Goal: Check status: Check status

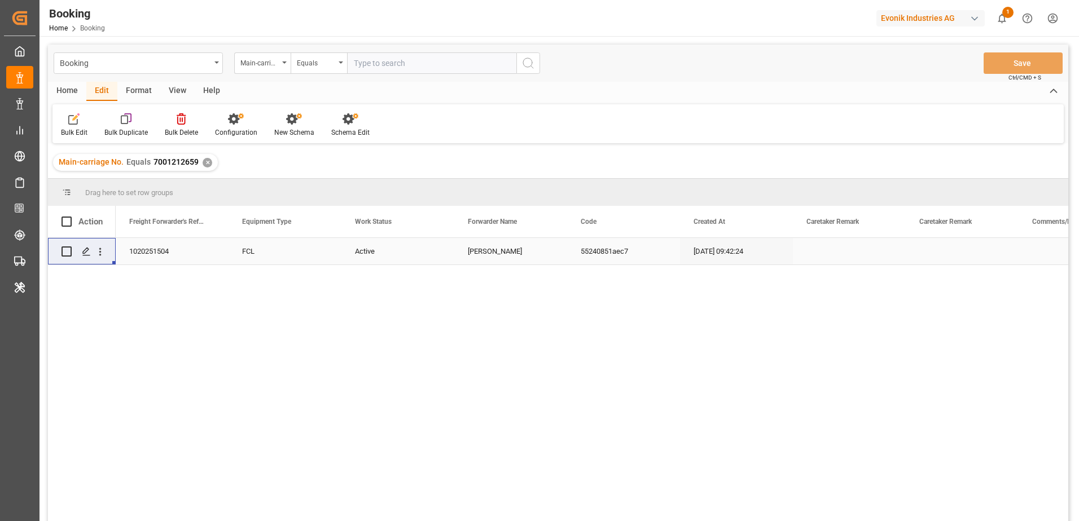
click at [203, 165] on div "✕" at bounding box center [208, 163] width 10 height 10
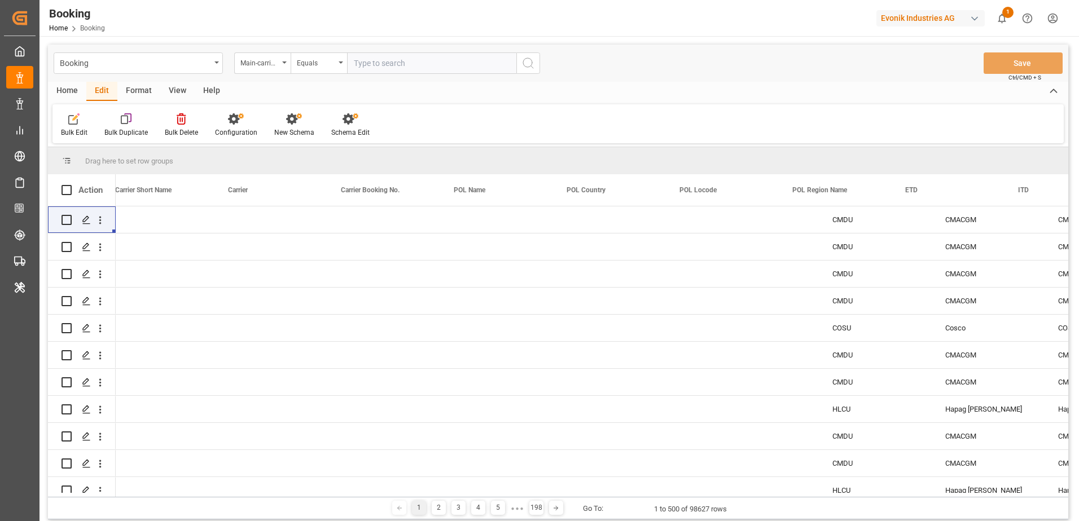
scroll to position [0, 4978]
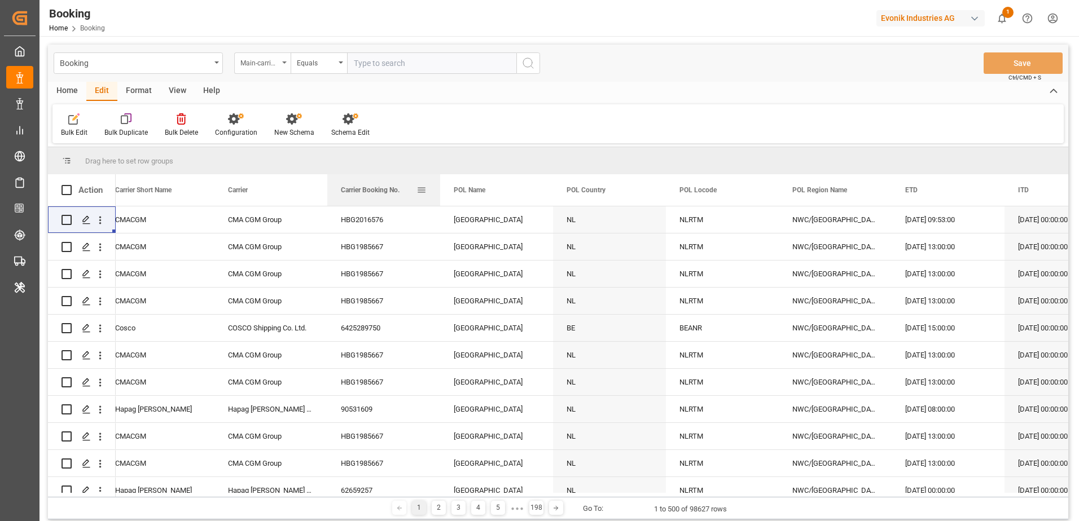
drag, startPoint x: 373, startPoint y: 192, endPoint x: 271, endPoint y: 56, distance: 169.6
click at [367, 181] on div "Carrier Booking No." at bounding box center [379, 190] width 76 height 32
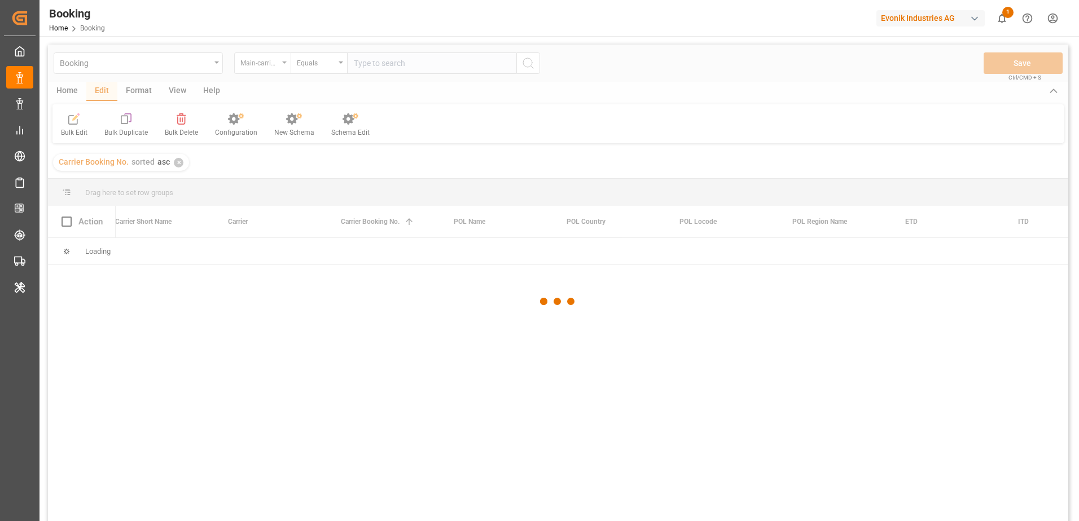
click at [275, 61] on div at bounding box center [558, 302] width 1020 height 514
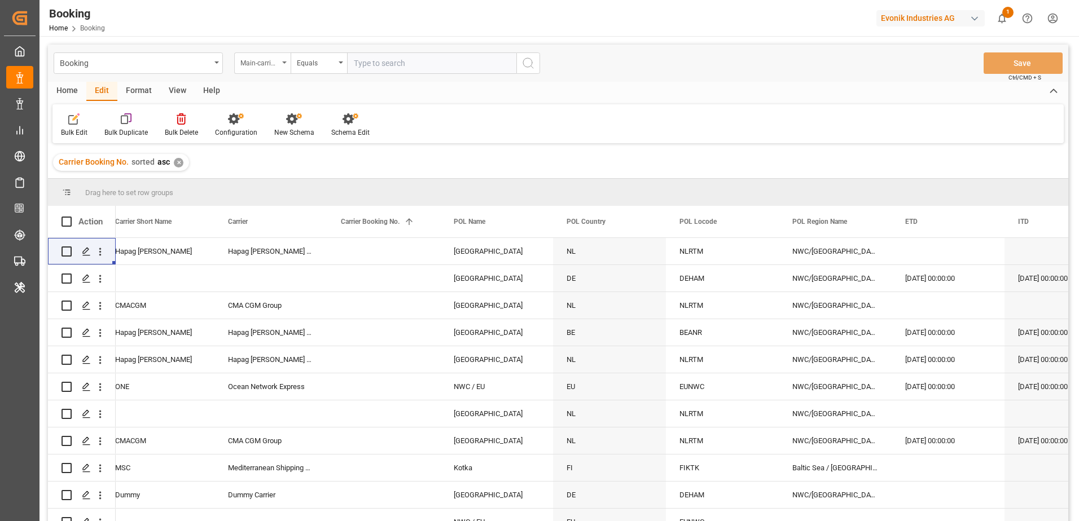
click at [276, 62] on div "Main-carriage No." at bounding box center [259, 61] width 38 height 13
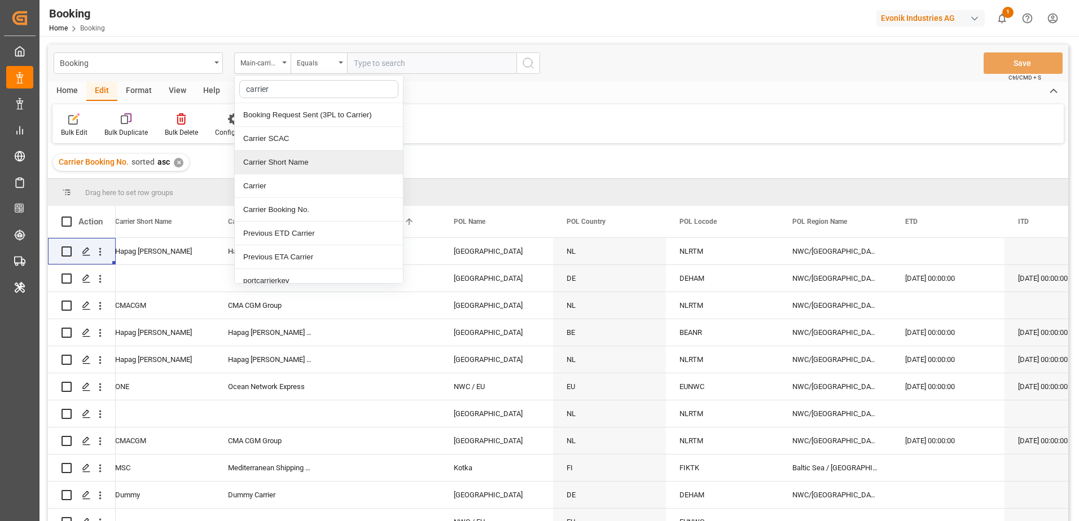
type input "carrier b"
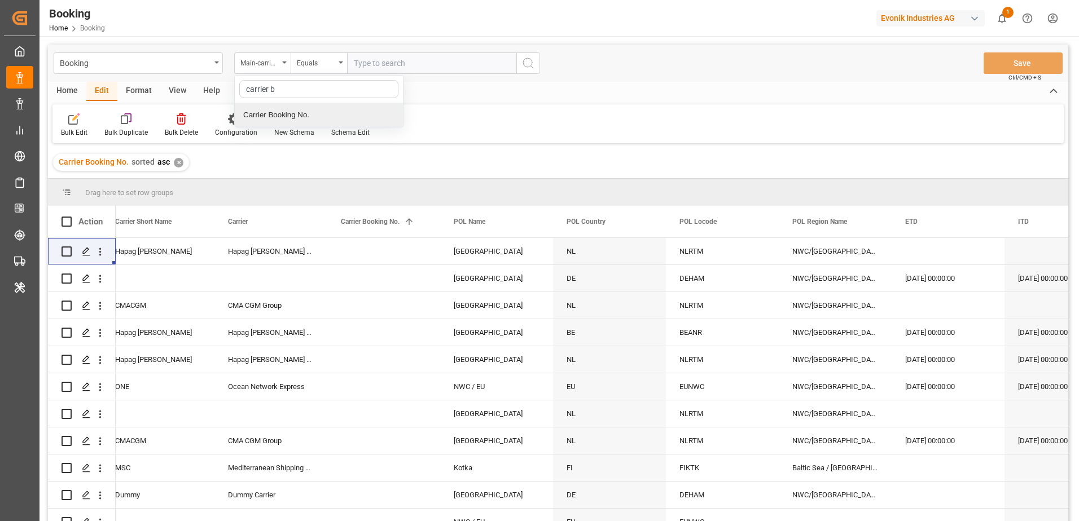
click at [275, 118] on div "Carrier Booking No." at bounding box center [319, 115] width 168 height 24
click at [343, 62] on div "Equals" at bounding box center [319, 62] width 56 height 21
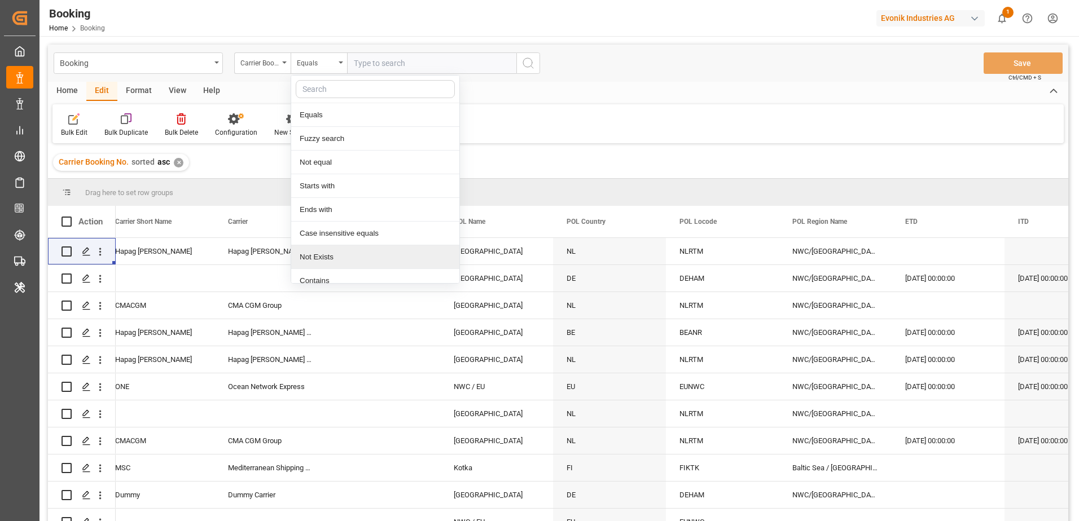
click at [340, 256] on div "Not Exists" at bounding box center [375, 257] width 168 height 24
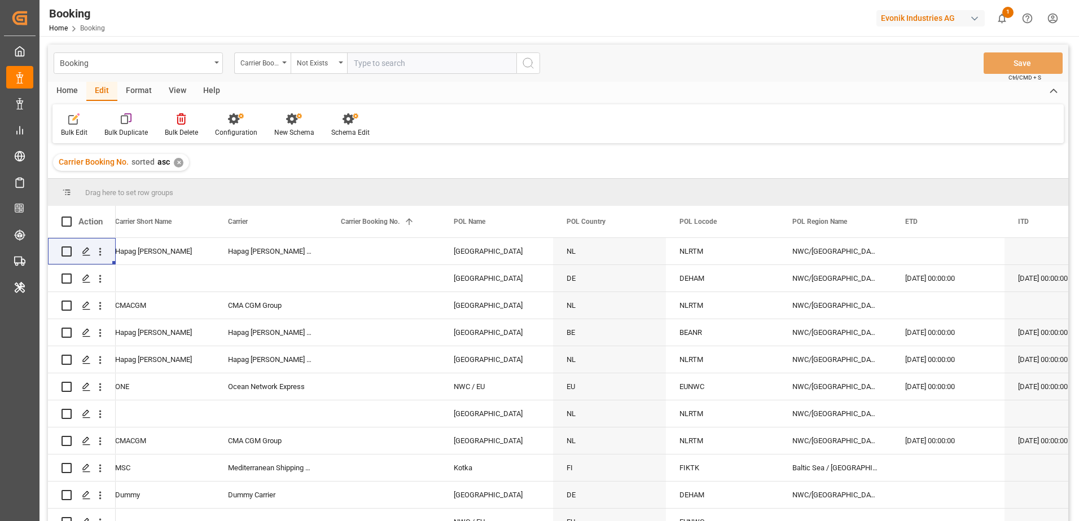
click at [529, 65] on icon "search button" at bounding box center [528, 63] width 14 height 14
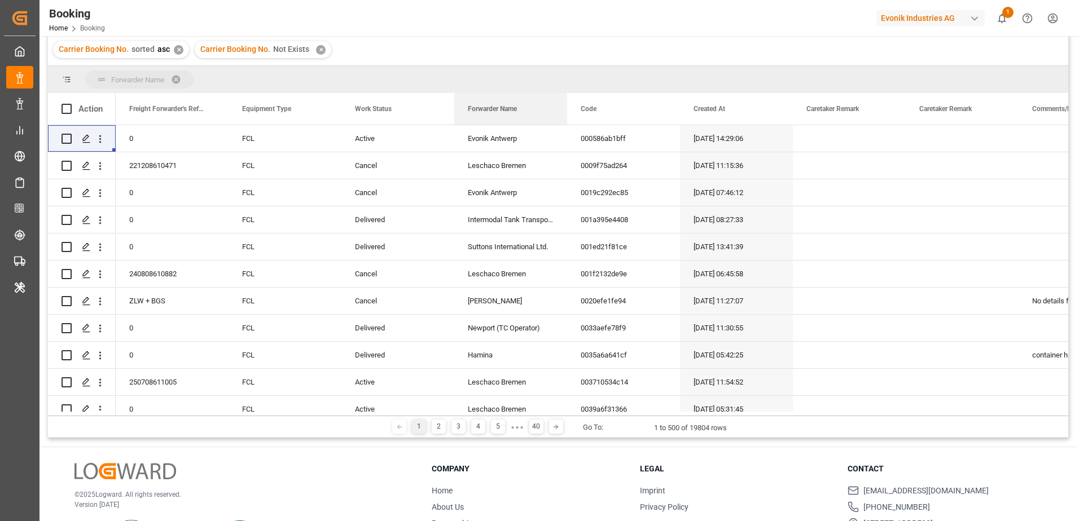
drag, startPoint x: 480, startPoint y: 88, endPoint x: 477, endPoint y: 83, distance: 5.8
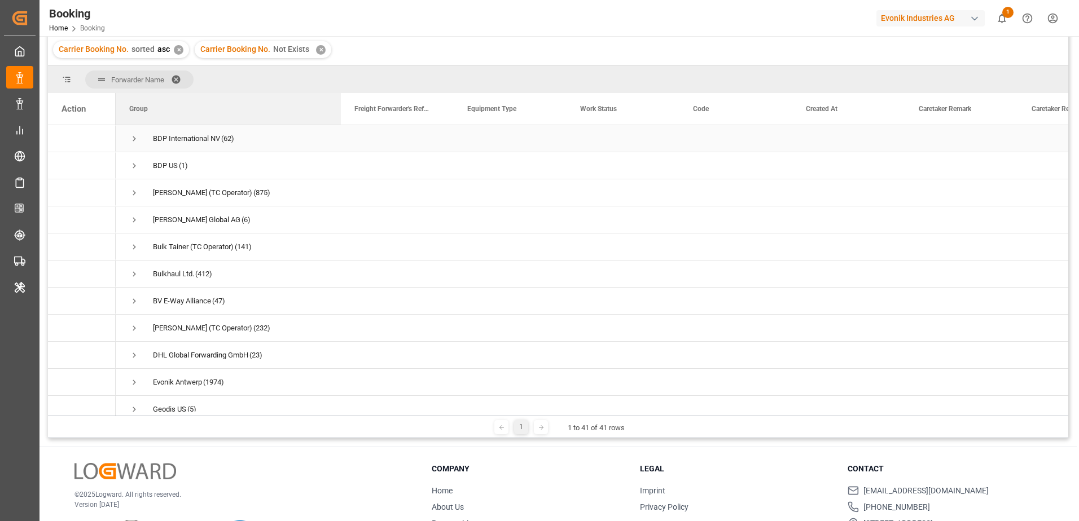
drag, startPoint x: 226, startPoint y: 120, endPoint x: 338, endPoint y: 126, distance: 112.4
click at [338, 126] on div "Action Group Freight Forwarder's Reference No. Equipment Type" at bounding box center [558, 254] width 1020 height 323
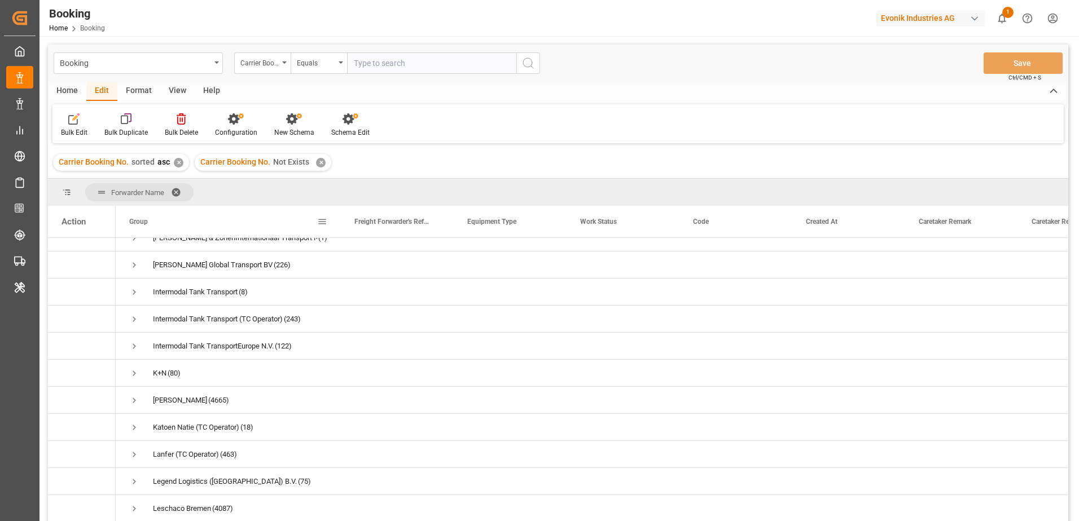
click at [181, 162] on div "✕" at bounding box center [179, 163] width 10 height 10
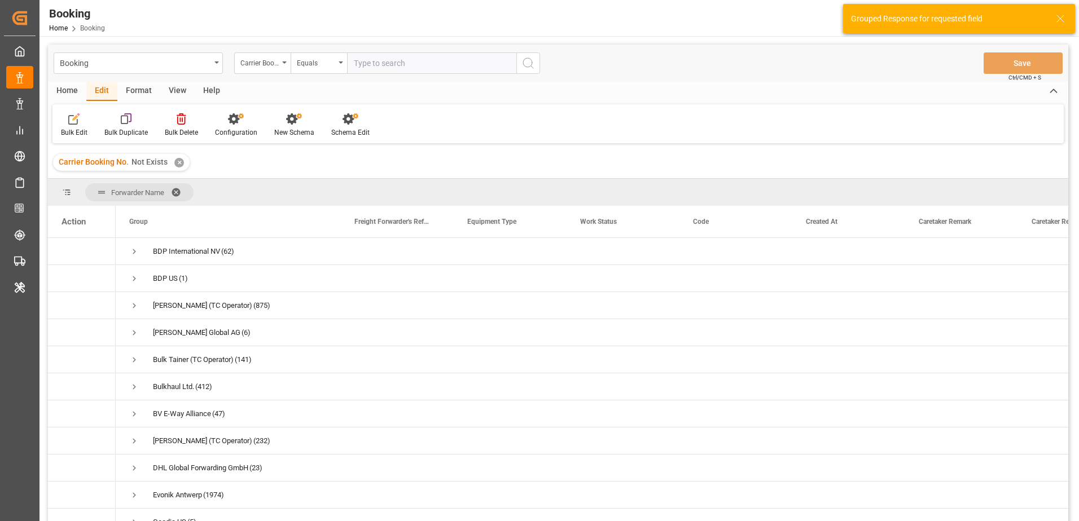
click at [178, 158] on div "✕" at bounding box center [179, 163] width 10 height 10
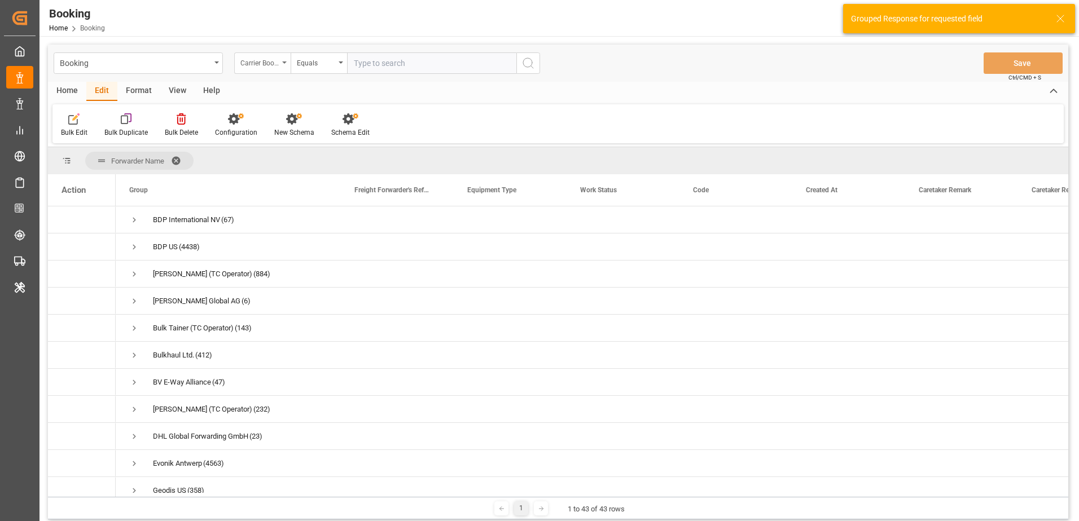
click at [272, 65] on div "Carrier Booking No." at bounding box center [259, 61] width 38 height 13
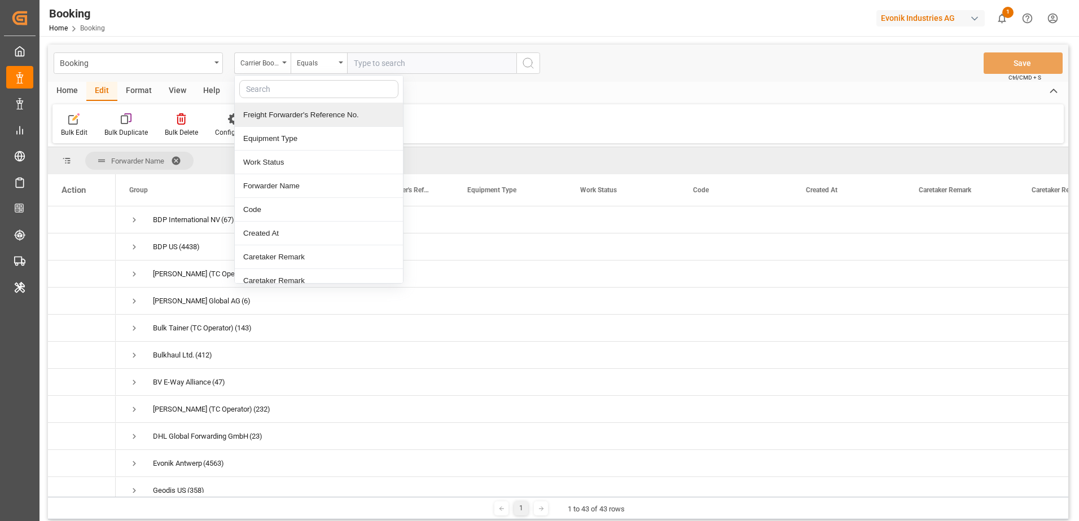
click at [454, 118] on div "Bulk Edit Bulk Duplicate Bulk Delete Configuration New Schema Schema Edit" at bounding box center [557, 123] width 1011 height 39
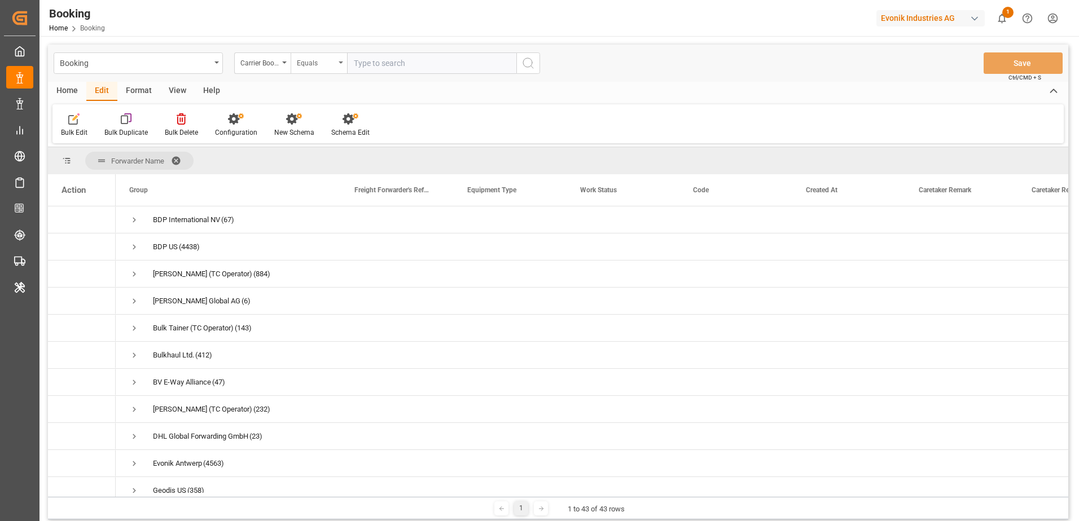
click at [332, 64] on div "Equals" at bounding box center [316, 61] width 38 height 13
click at [329, 157] on div "Not equal" at bounding box center [375, 153] width 168 height 24
click at [530, 63] on icon "search button" at bounding box center [528, 63] width 14 height 14
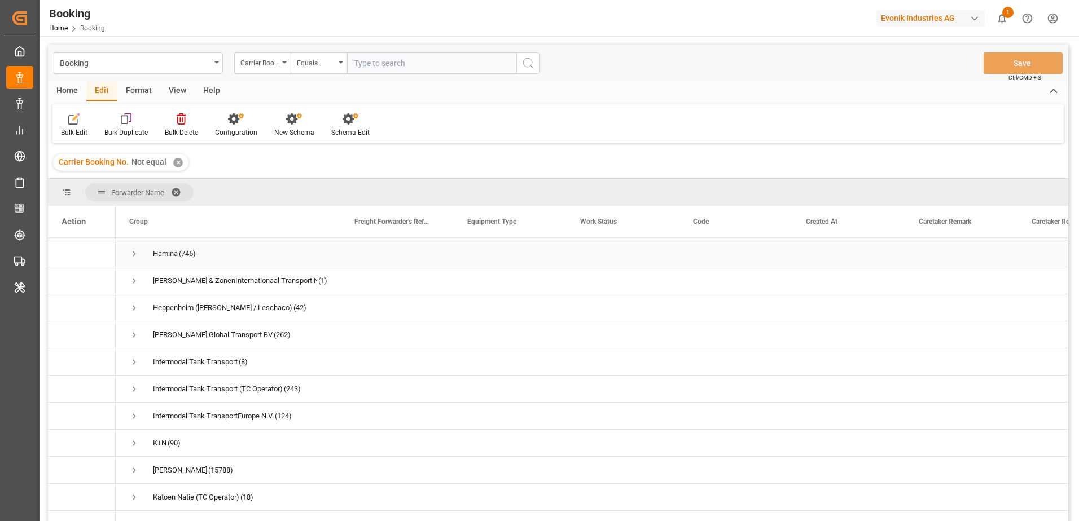
scroll to position [338, 0]
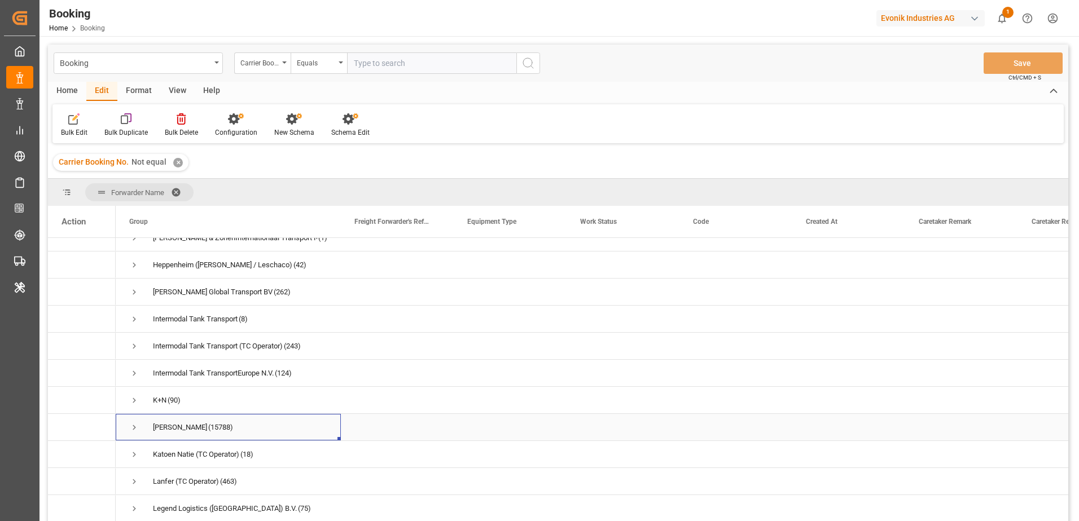
click at [138, 430] on span "Press SPACE to select this row." at bounding box center [134, 428] width 10 height 10
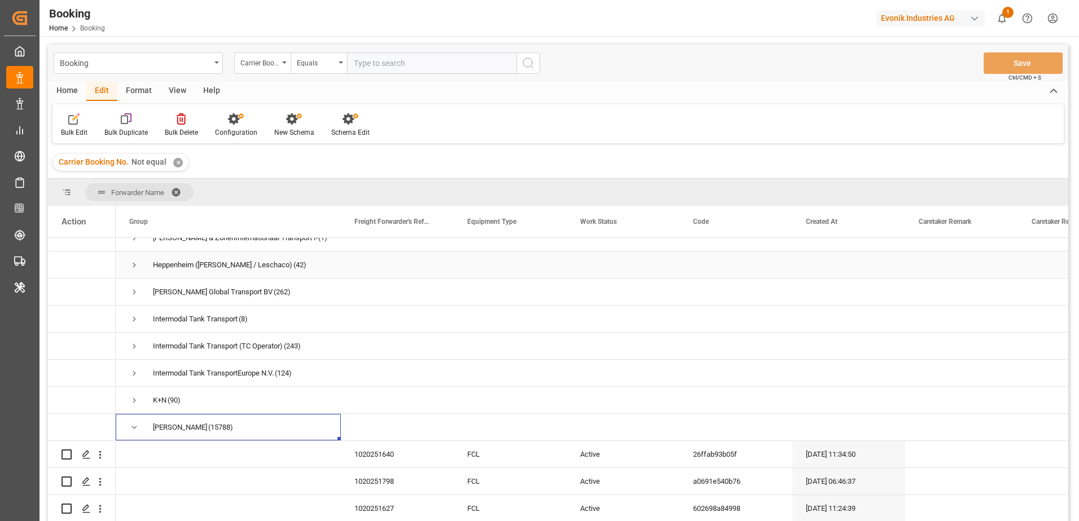
scroll to position [451, 0]
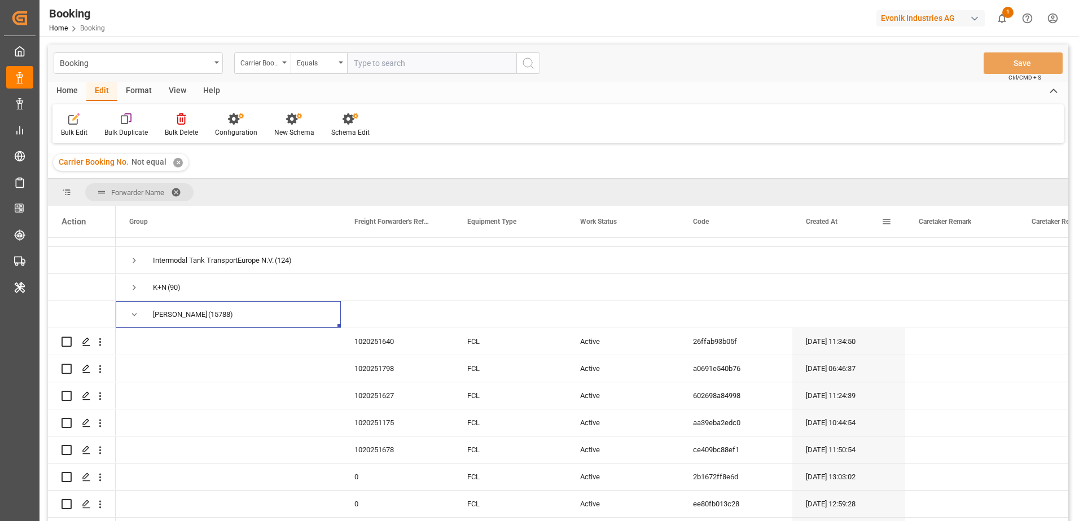
click at [822, 225] on span "Created At" at bounding box center [822, 222] width 32 height 8
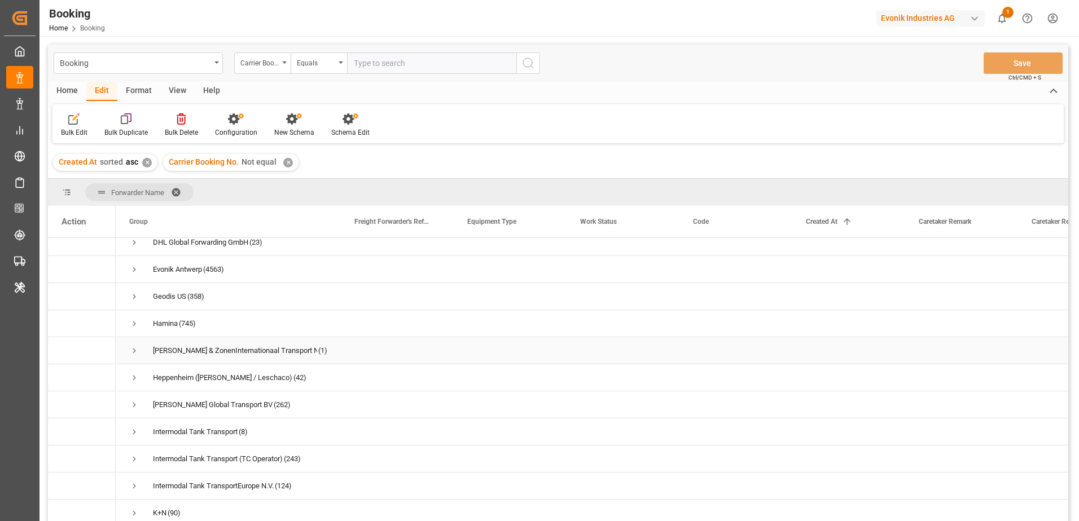
scroll to position [338, 0]
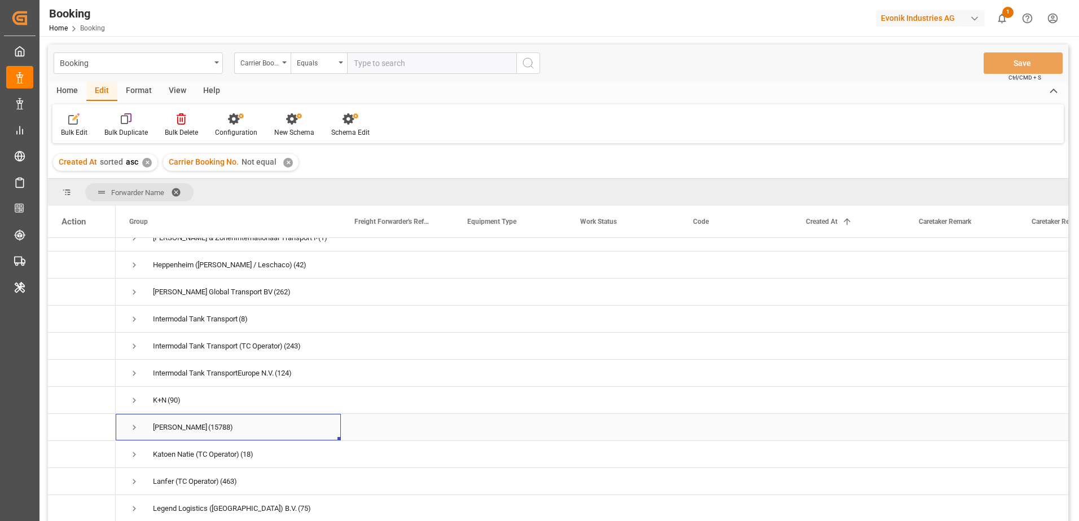
click at [131, 428] on span "Press SPACE to select this row." at bounding box center [134, 428] width 10 height 10
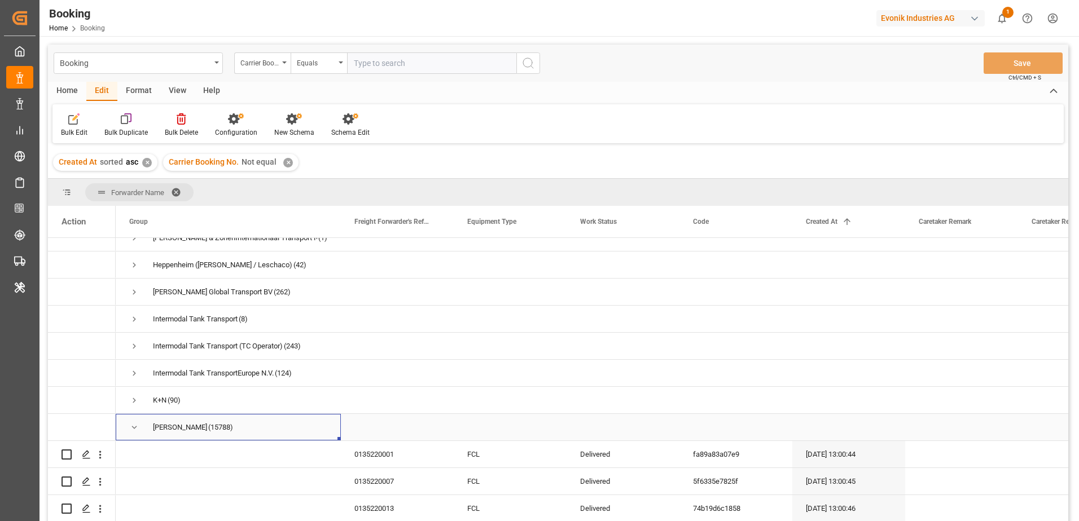
scroll to position [451, 0]
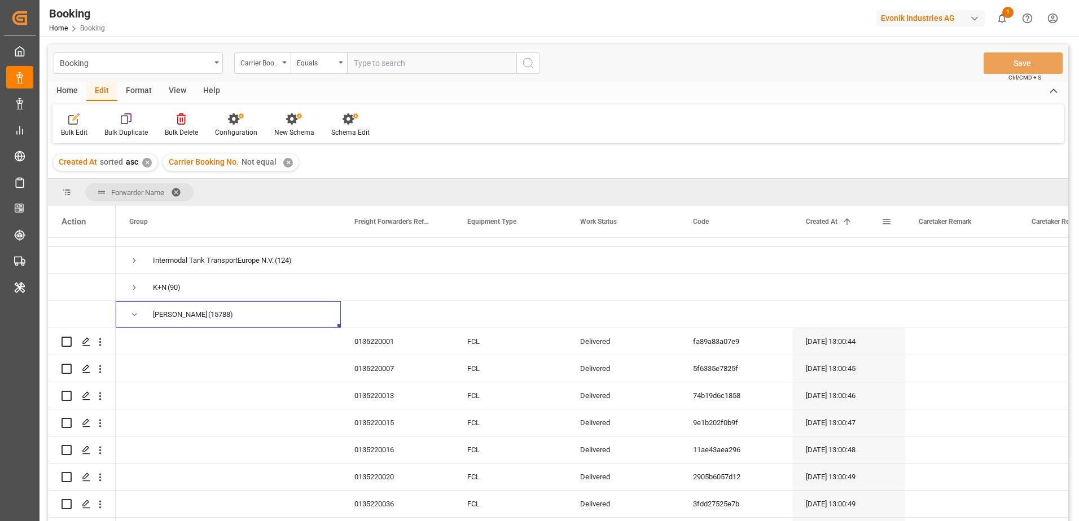
click at [837, 221] on span "Created At" at bounding box center [822, 222] width 32 height 8
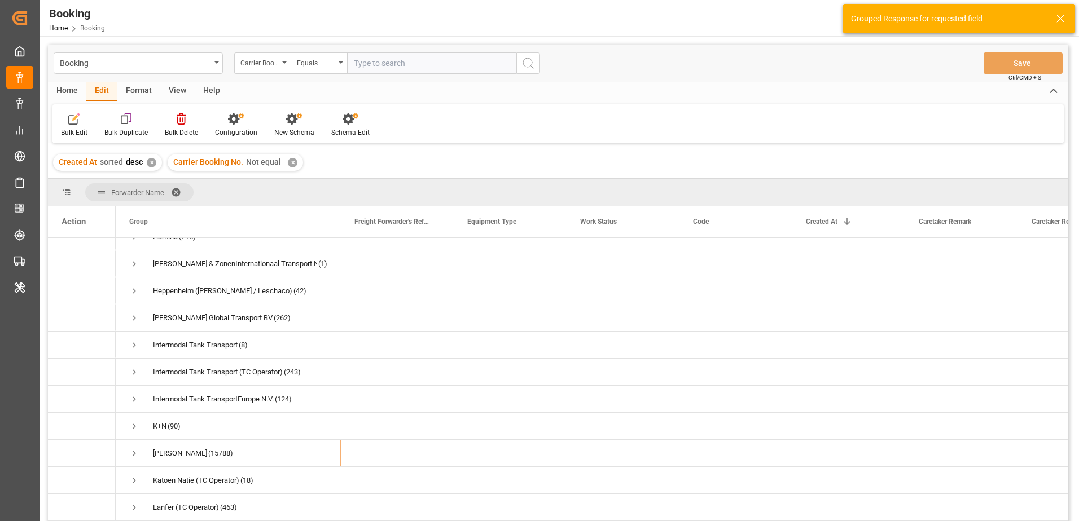
scroll to position [338, 0]
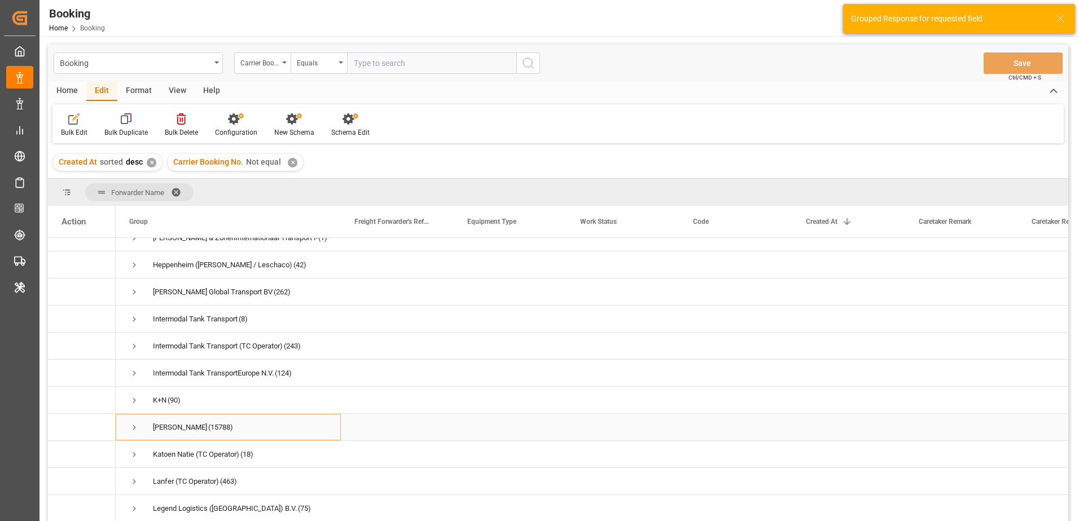
click at [133, 426] on span "Press SPACE to select this row." at bounding box center [134, 428] width 10 height 10
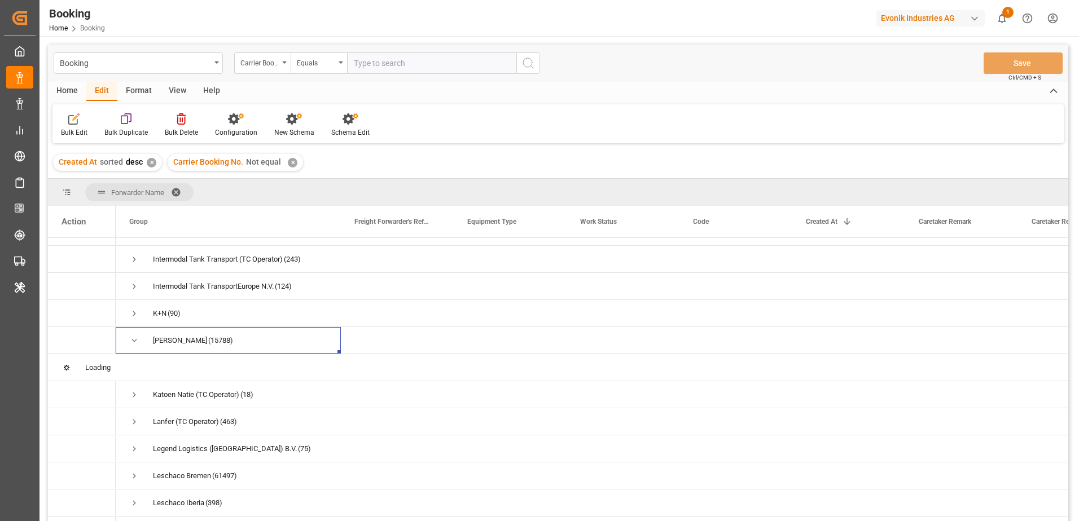
scroll to position [451, 0]
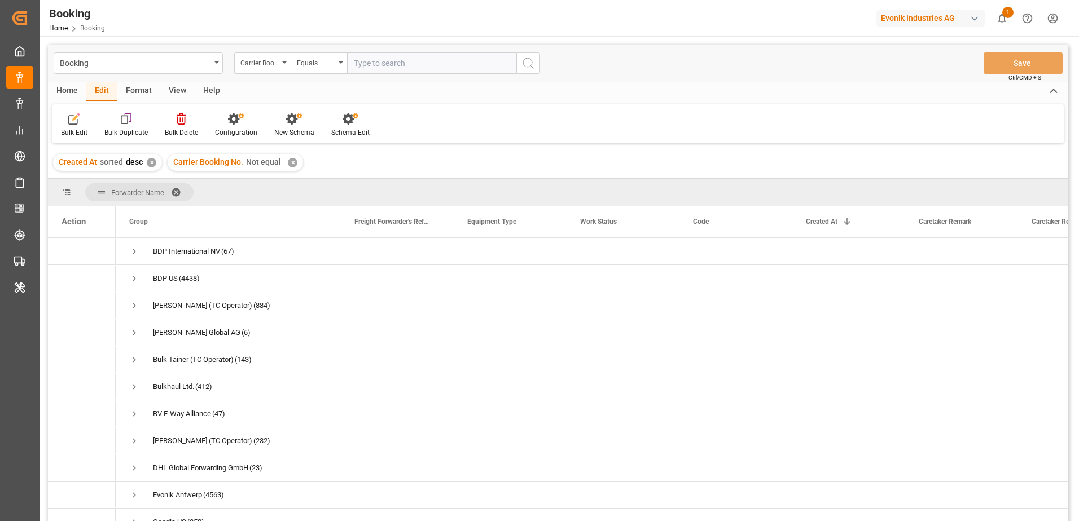
scroll to position [451, 0]
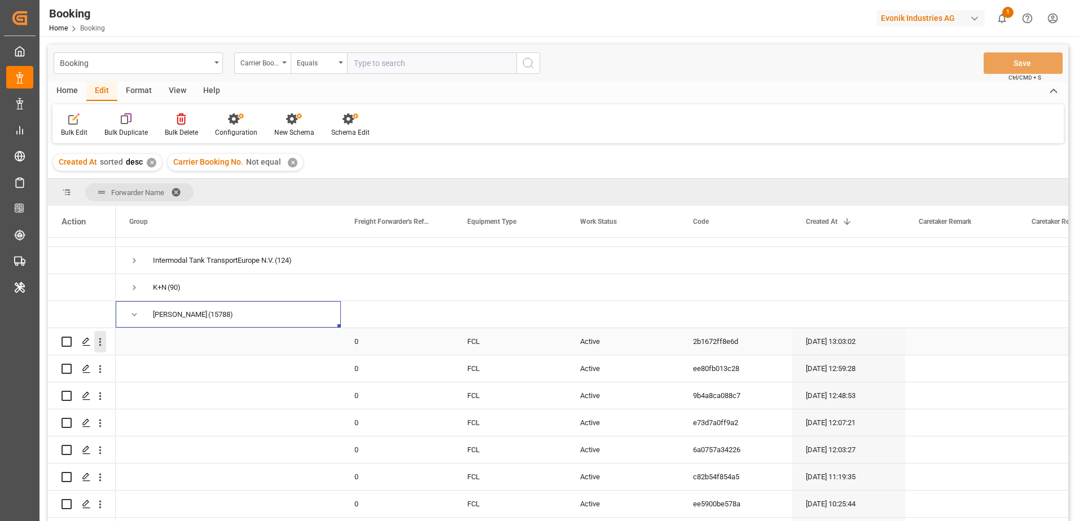
click at [100, 341] on icon "open menu" at bounding box center [100, 342] width 12 height 12
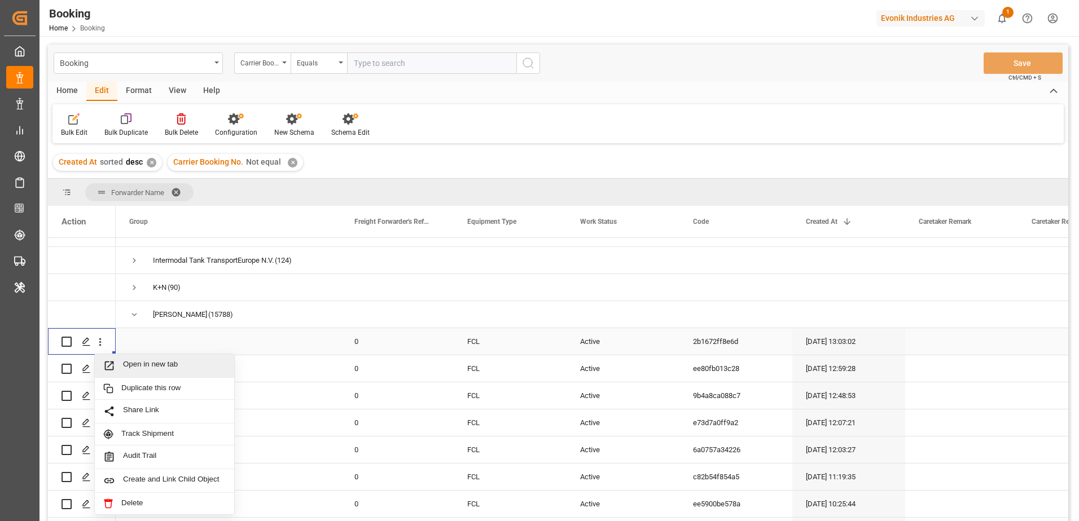
click at [136, 361] on span "Open in new tab" at bounding box center [174, 366] width 103 height 12
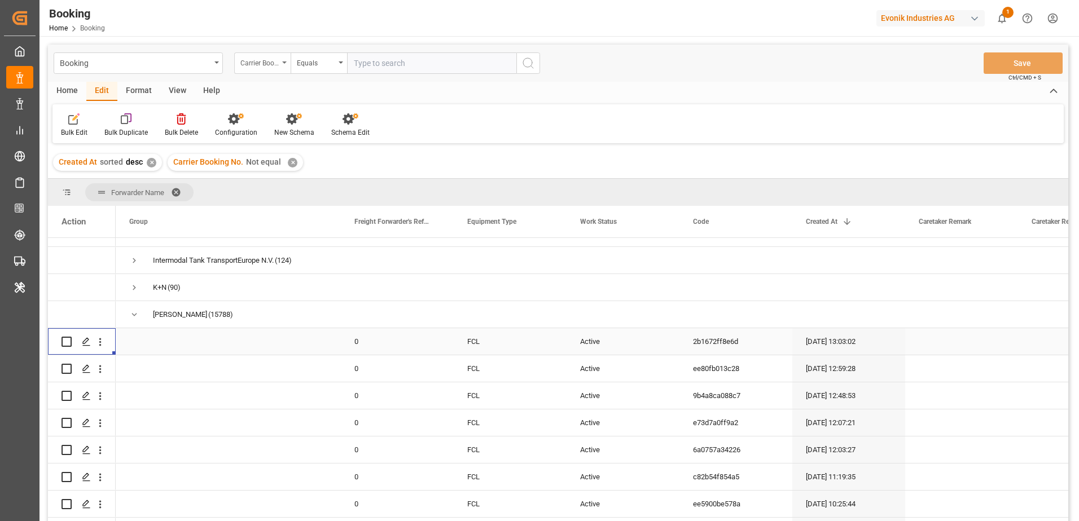
click at [282, 63] on icon "open menu" at bounding box center [284, 62] width 5 height 2
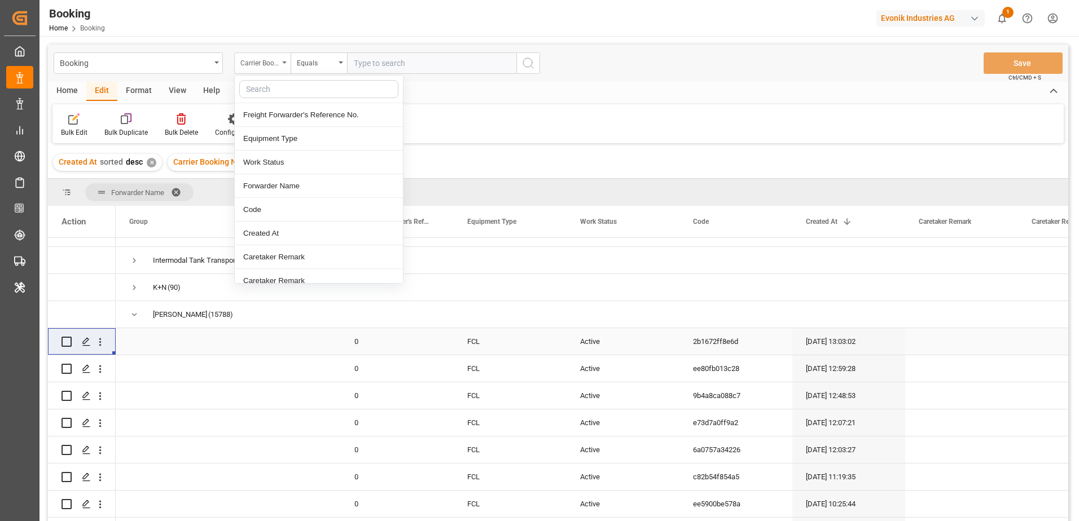
click at [279, 64] on div "Carrier Booking No." at bounding box center [262, 62] width 56 height 21
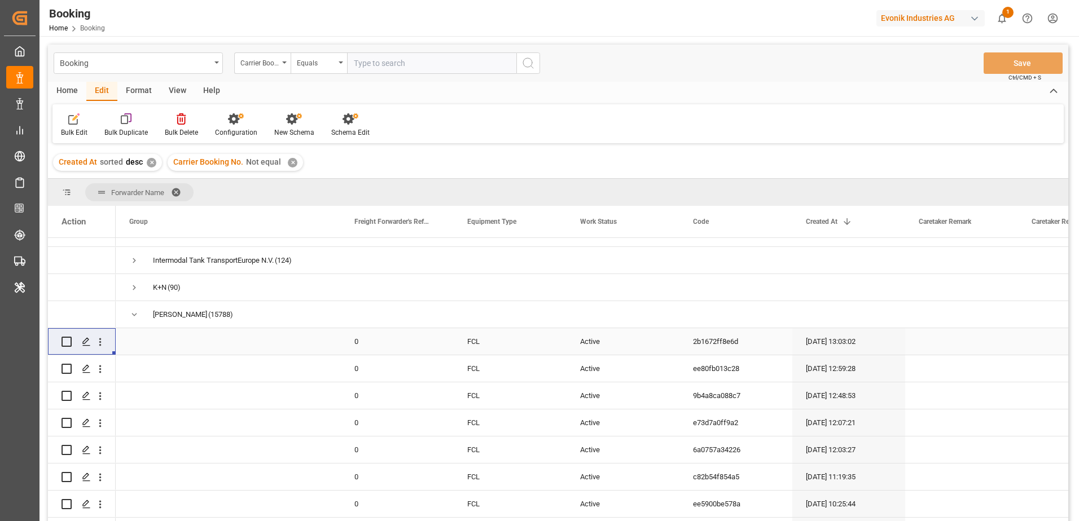
click at [289, 161] on div "✕" at bounding box center [293, 163] width 10 height 10
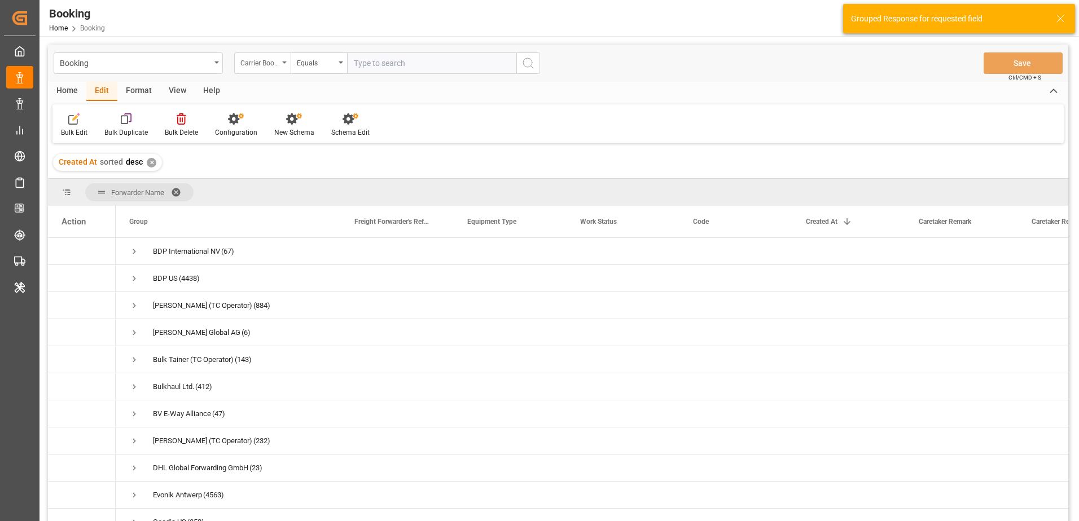
click at [265, 64] on div "Carrier Booking No." at bounding box center [259, 61] width 38 height 13
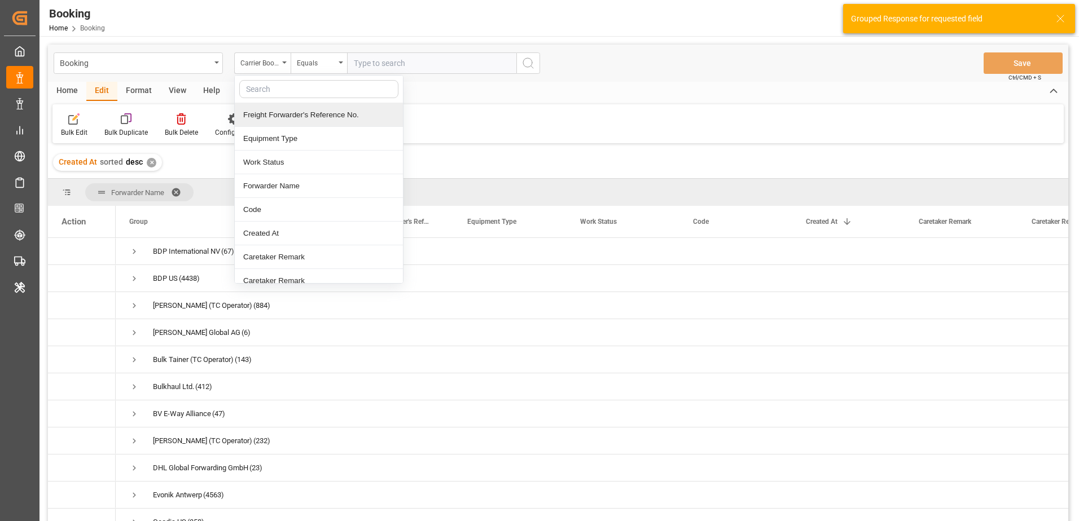
click at [458, 105] on div "Bulk Edit Bulk Duplicate Bulk Delete Configuration New Schema Schema Edit" at bounding box center [557, 123] width 1011 height 39
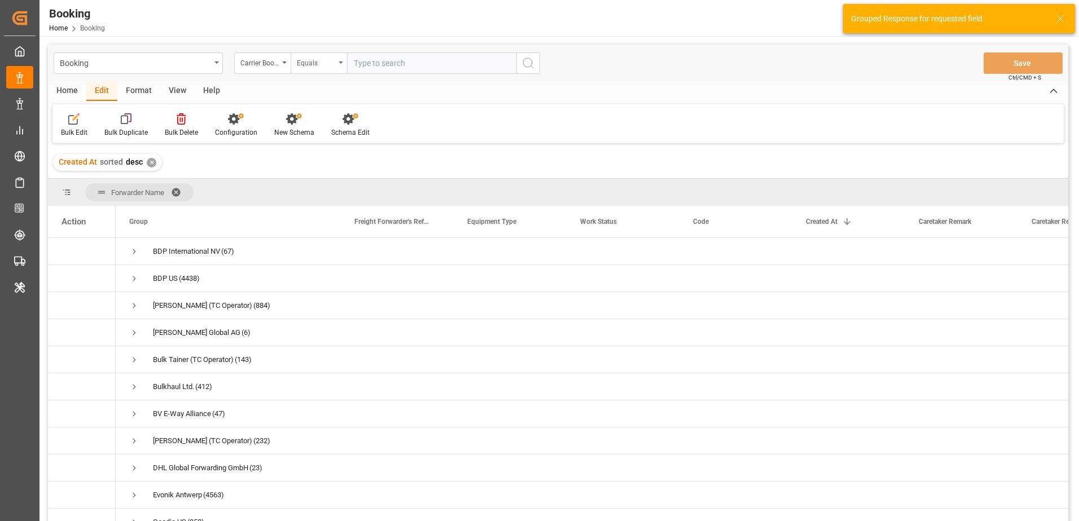
click at [318, 60] on div "Equals" at bounding box center [316, 61] width 38 height 13
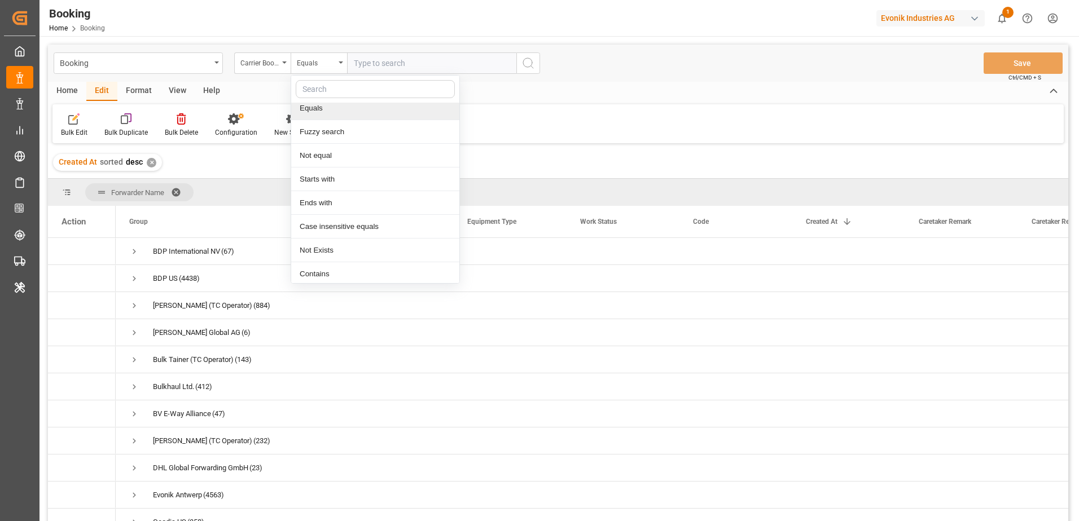
scroll to position [10, 0]
click at [376, 264] on div "Contains" at bounding box center [375, 271] width 168 height 24
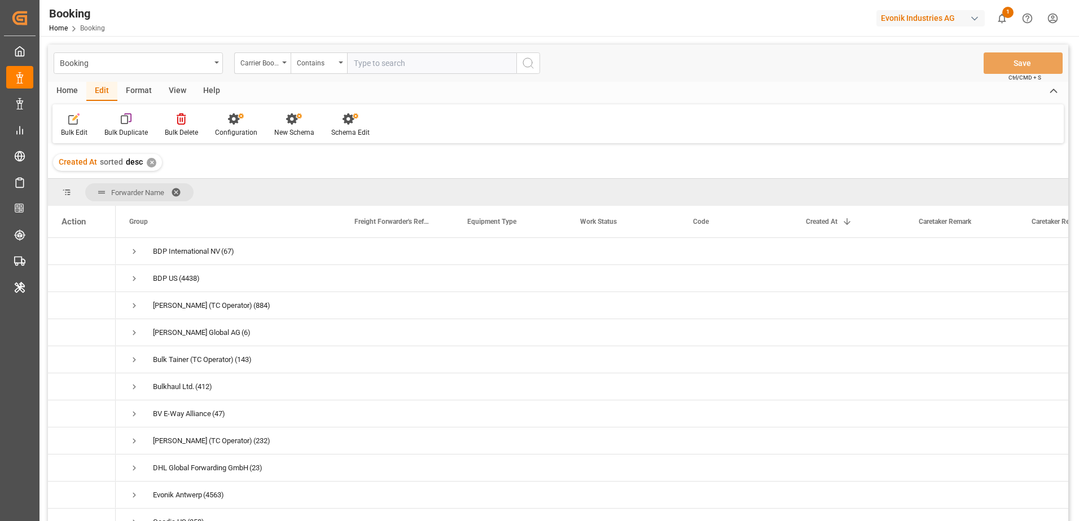
click at [524, 69] on icon "search button" at bounding box center [528, 63] width 14 height 14
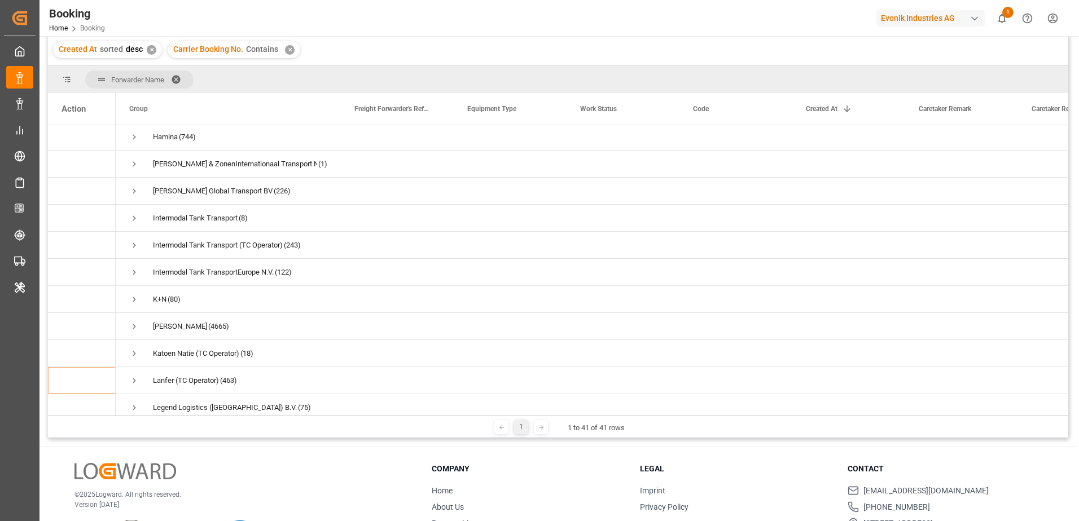
scroll to position [338, 0]
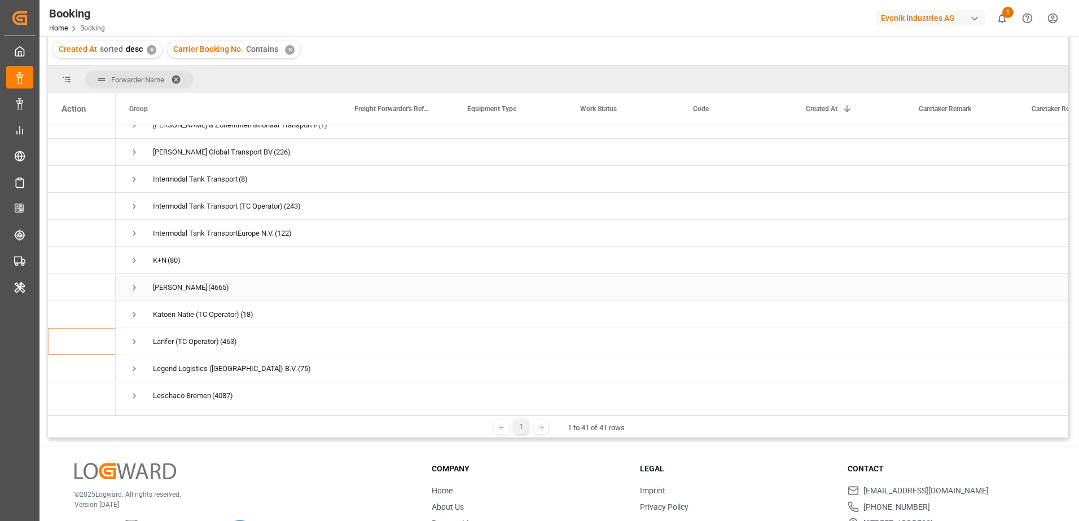
click at [132, 292] on span "Press SPACE to select this row." at bounding box center [134, 288] width 10 height 10
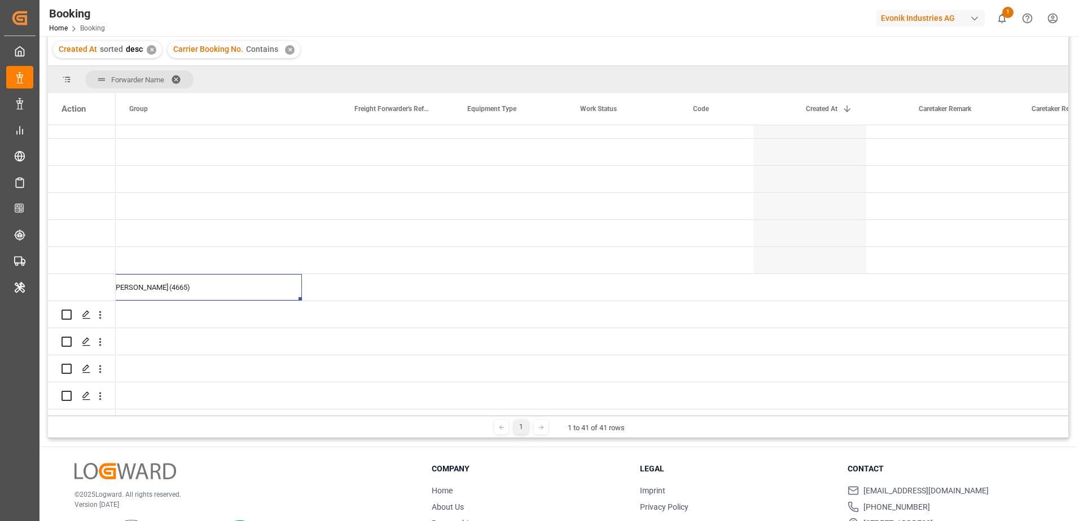
scroll to position [0, 0]
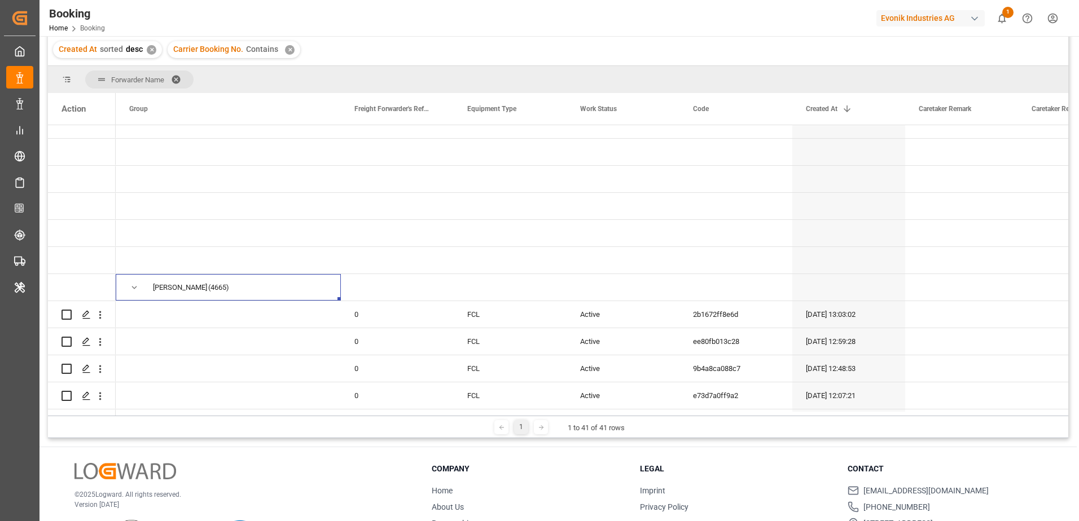
click at [180, 79] on span at bounding box center [180, 79] width 18 height 10
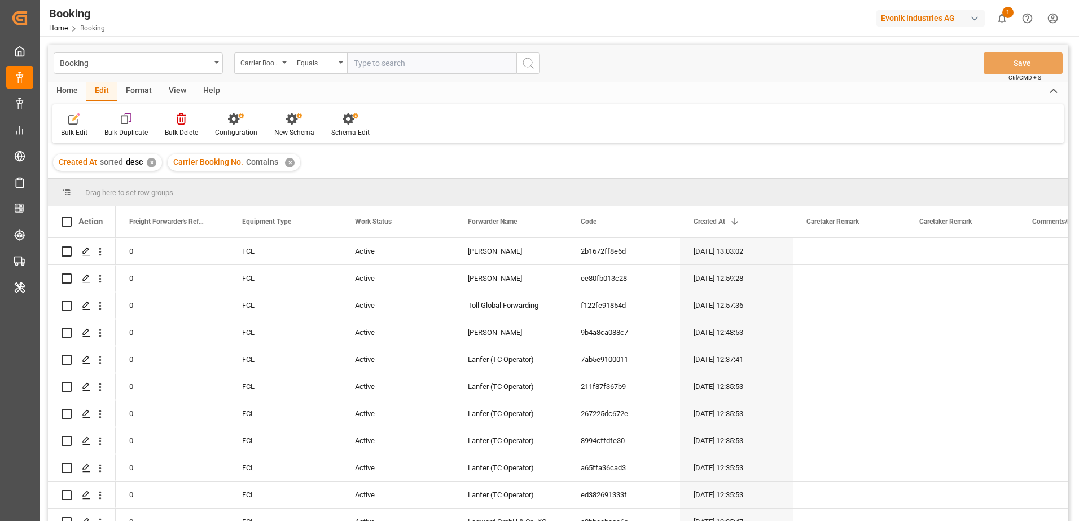
click at [403, 63] on input "text" at bounding box center [431, 62] width 169 height 21
paste input "459IHA1322345"
type input "459IHA1322345"
click at [531, 68] on icon "search button" at bounding box center [528, 63] width 14 height 14
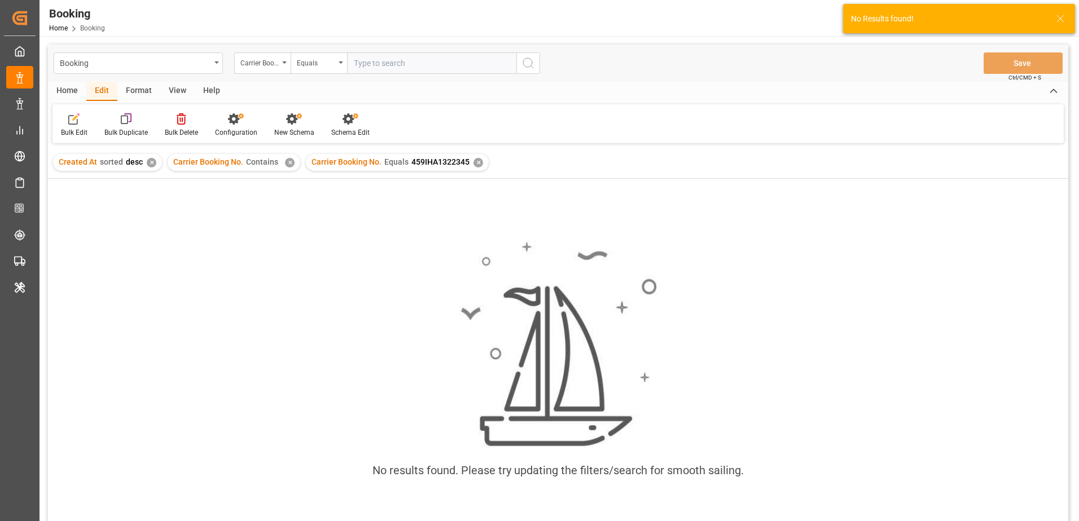
click at [285, 162] on div "✕" at bounding box center [290, 163] width 10 height 10
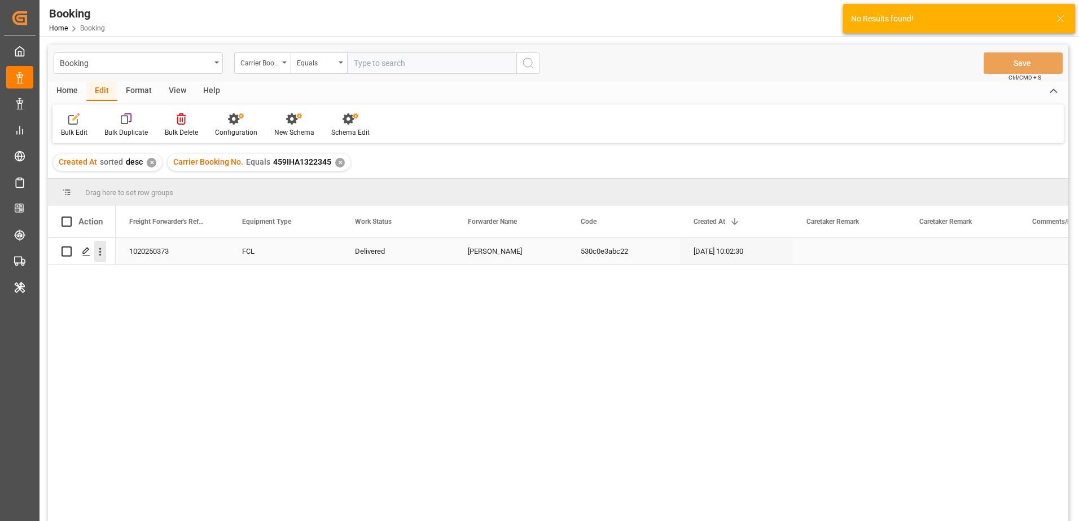
click at [103, 257] on icon "open menu" at bounding box center [100, 252] width 12 height 12
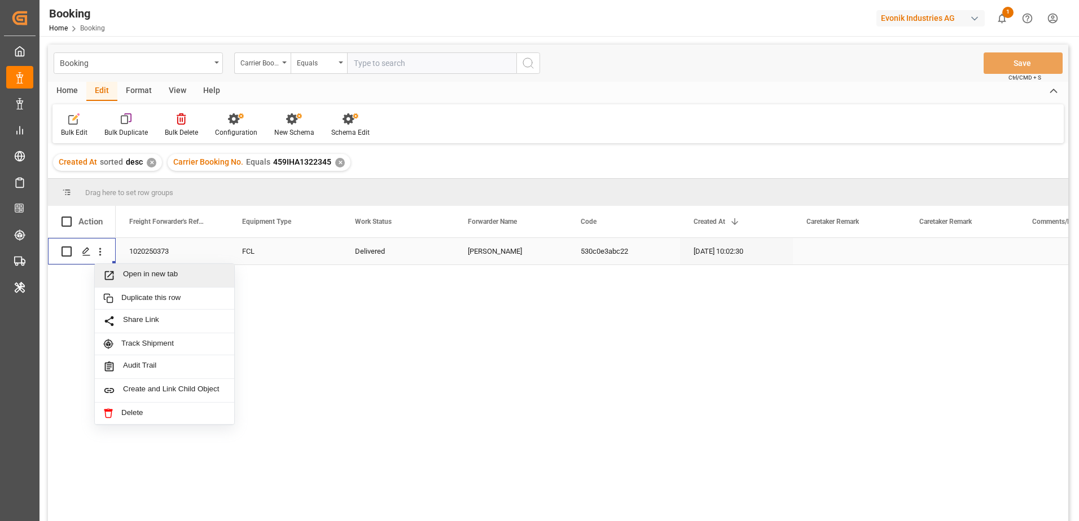
click at [152, 274] on span "Open in new tab" at bounding box center [174, 276] width 103 height 12
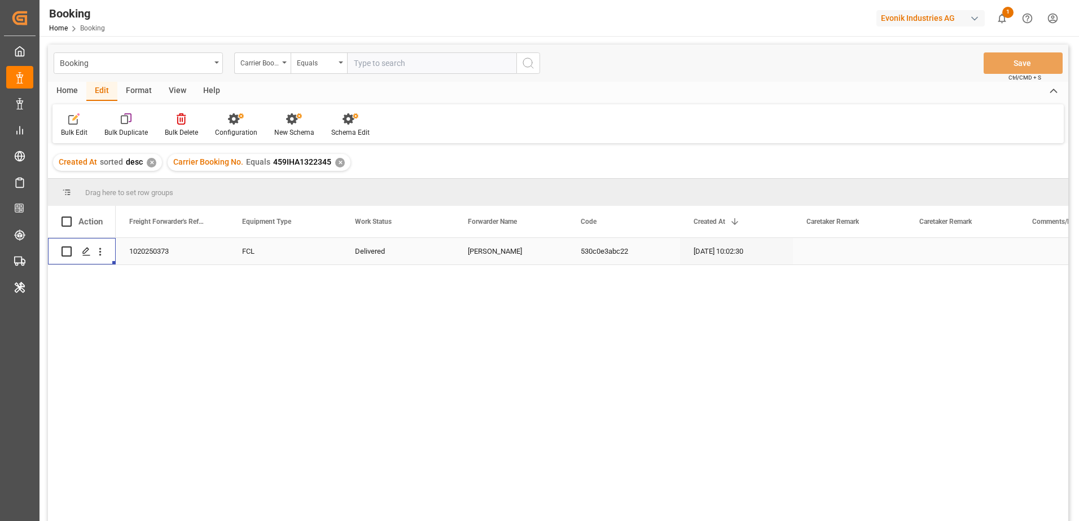
click at [335, 164] on div "✕" at bounding box center [340, 163] width 10 height 10
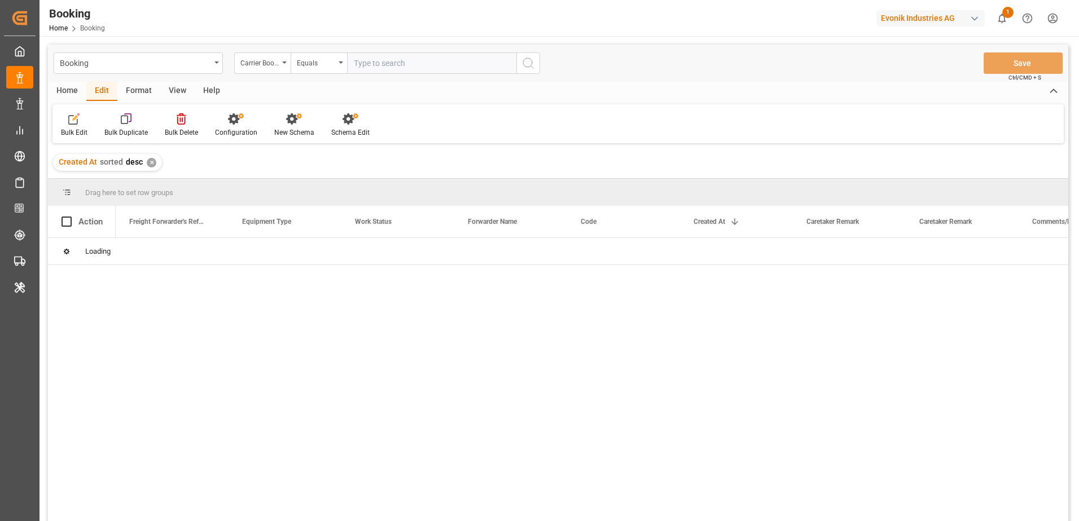
click at [380, 65] on input "text" at bounding box center [431, 62] width 169 height 21
paste input "11106702"
type input "11106702"
click at [530, 63] on icon "search button" at bounding box center [528, 63] width 14 height 14
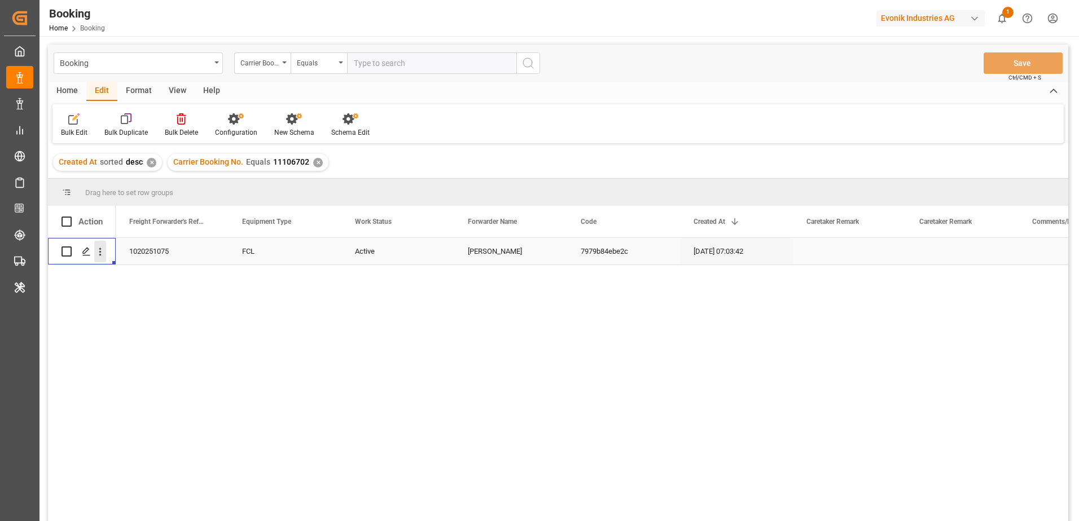
click at [99, 255] on icon "open menu" at bounding box center [100, 252] width 2 height 8
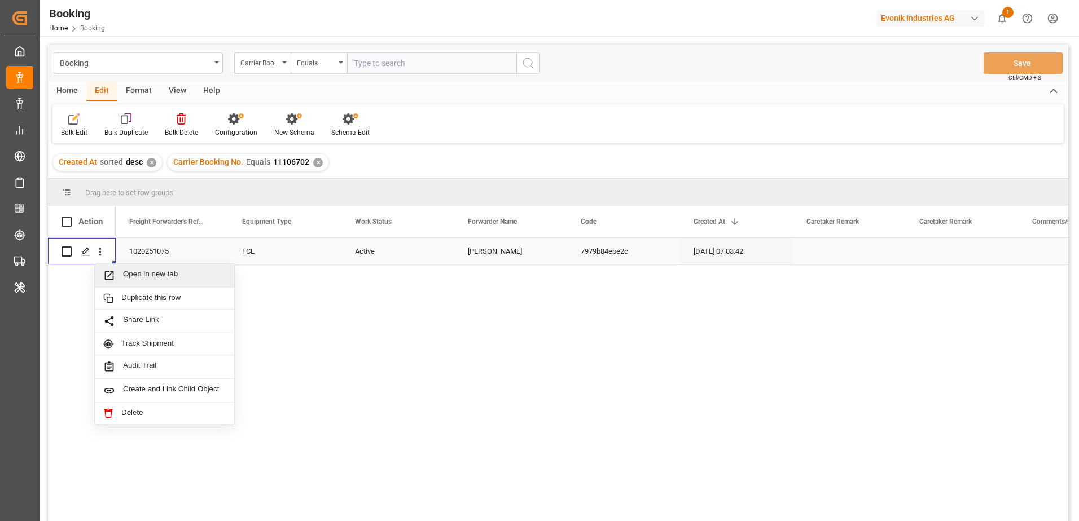
click at [116, 270] on span "Press SPACE to select this row." at bounding box center [113, 276] width 20 height 12
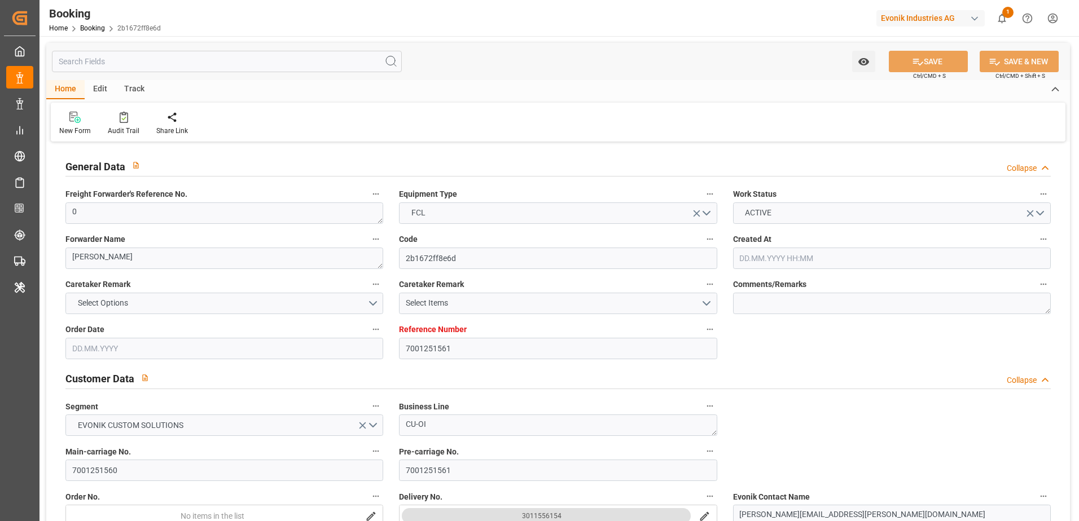
type input "7001251561"
type input "EUNWC"
type input "BRSSZ"
type input "18.08.2025 13:03"
type input "[DATE]"
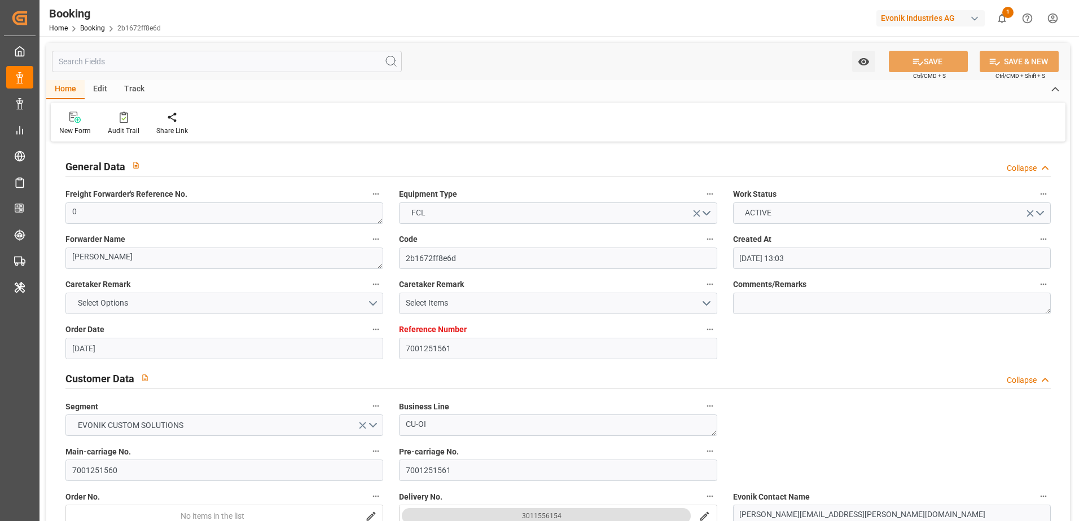
type input "[DATE]"
type input "18.08.2025 13:05"
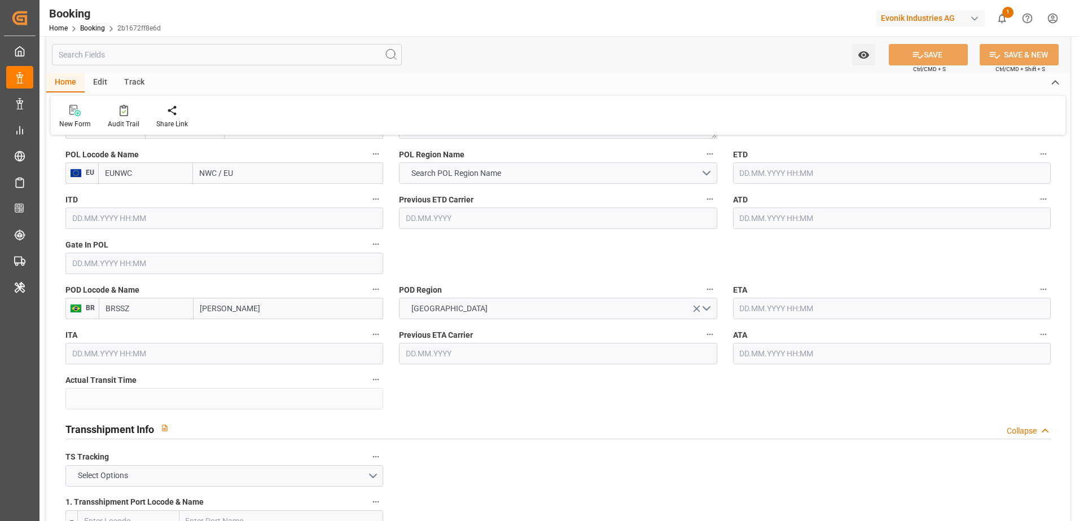
scroll to position [677, 0]
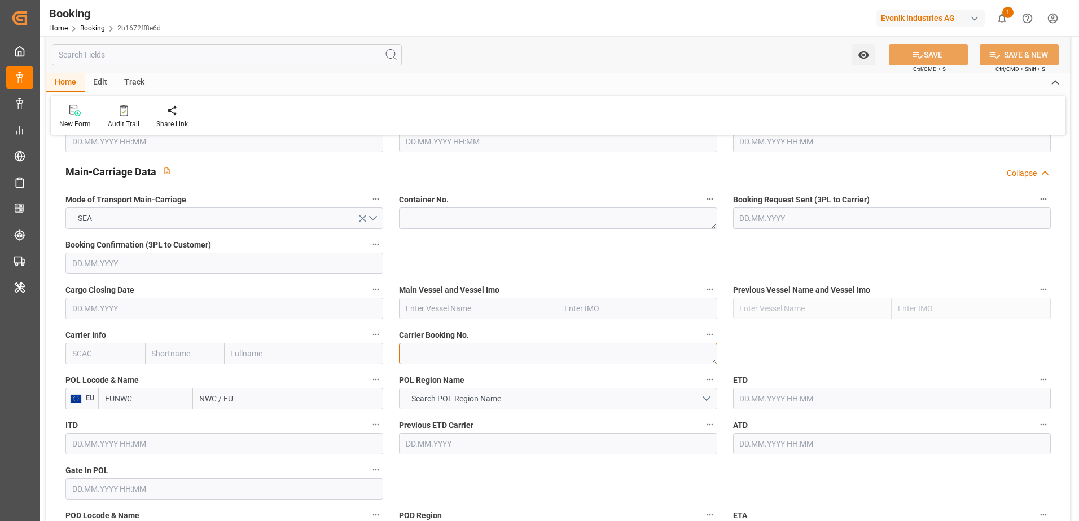
click at [453, 350] on textarea at bounding box center [558, 353] width 318 height 21
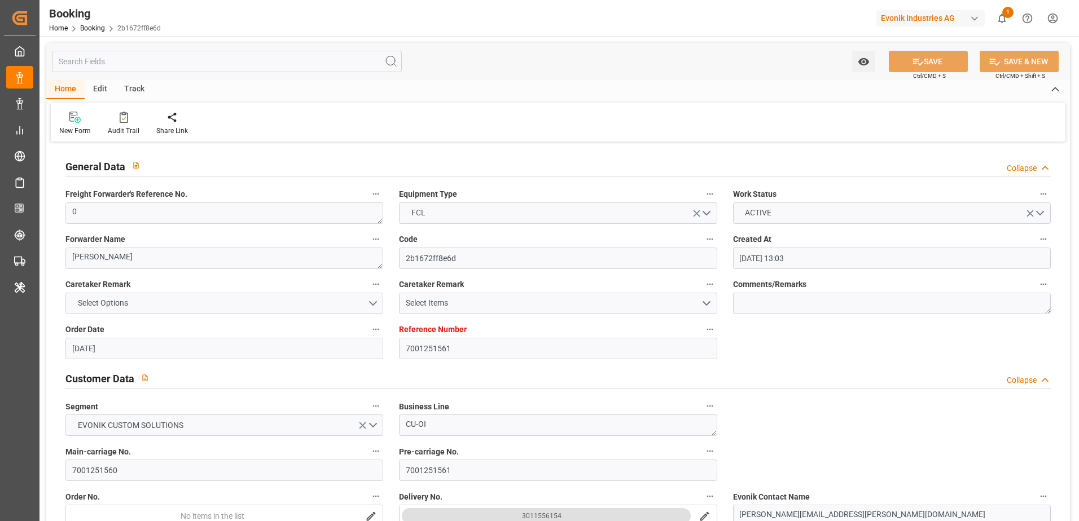
scroll to position [0, 0]
type input "7001110600"
type input "9839260"
type input "MSC"
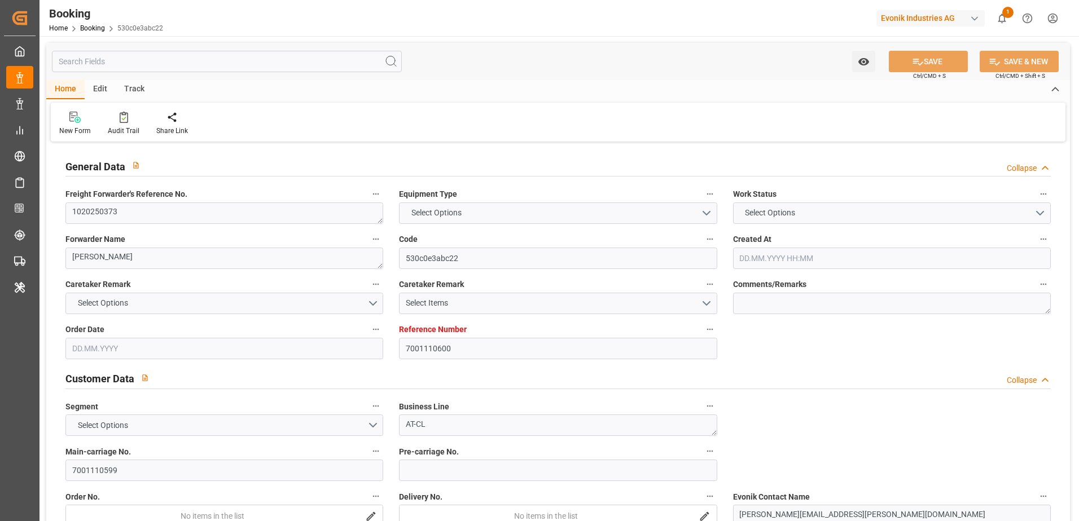
type input "Mediterranean Shipping Company"
type input "BEANR"
type input "AEJEA"
type input "41"
type input "0"
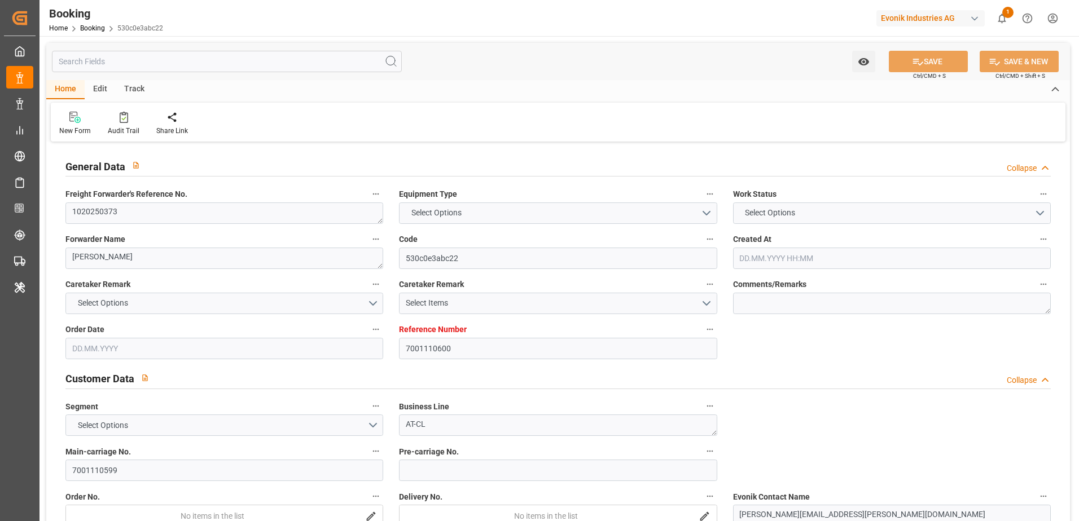
type input "-30"
type input "BEANR"
type input "AEJEA"
type input "9839260"
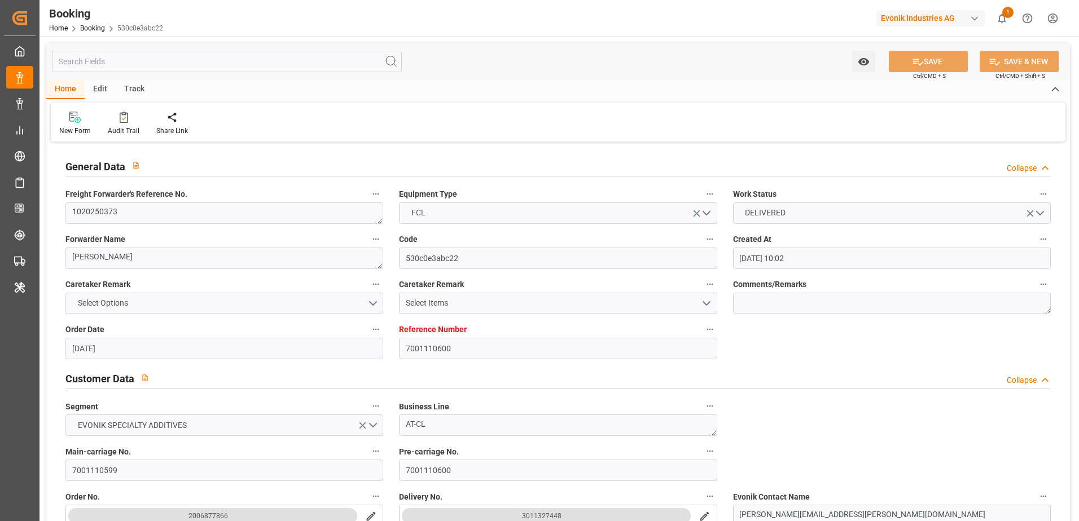
type input "13.03.2025 10:02"
type input "13.03.2025"
type input "17.05.2025"
type input "02.04.2025"
type input "20.03.2025 00:00"
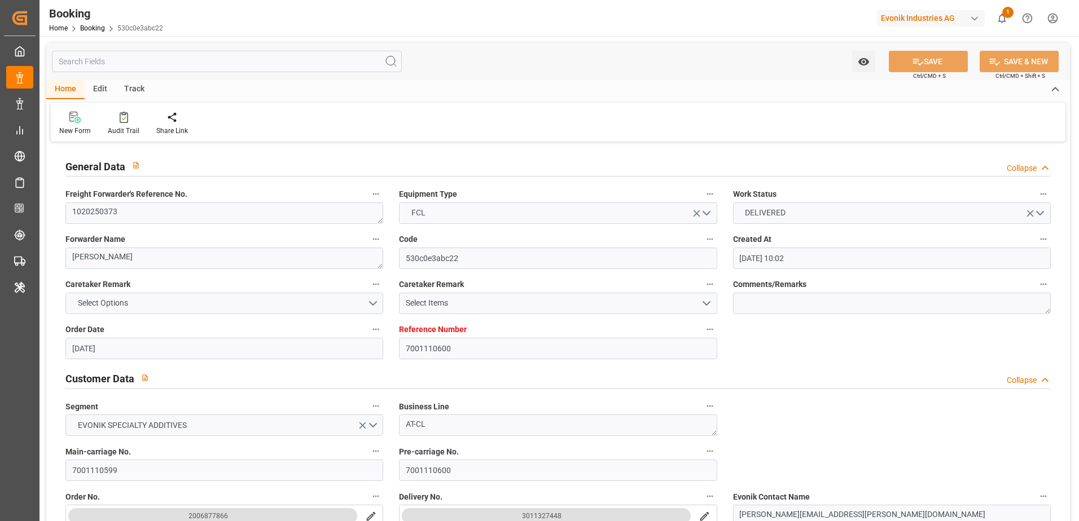
type input "02.04.2025 00:00"
type input "22.04.2025 00:00"
type input "01.05.2025 00:00"
type input "21.04.2025 00:00"
type input "[DATE]"
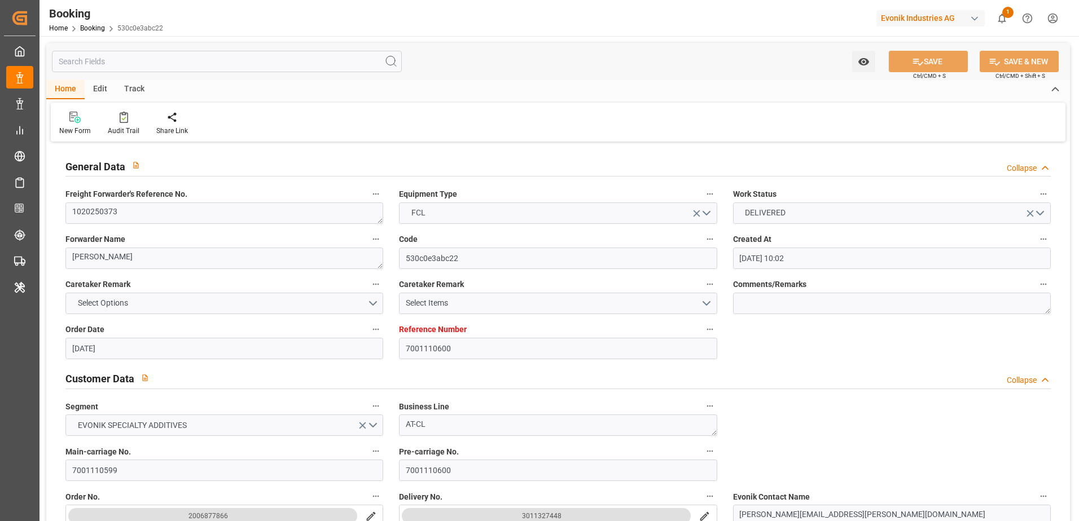
type input "01.05.2025 14:42"
type input "28.04.2025 12:00"
type input "11.06.2025 12:00"
type input "17.05.2025 00:00"
type input "31.05.2025"
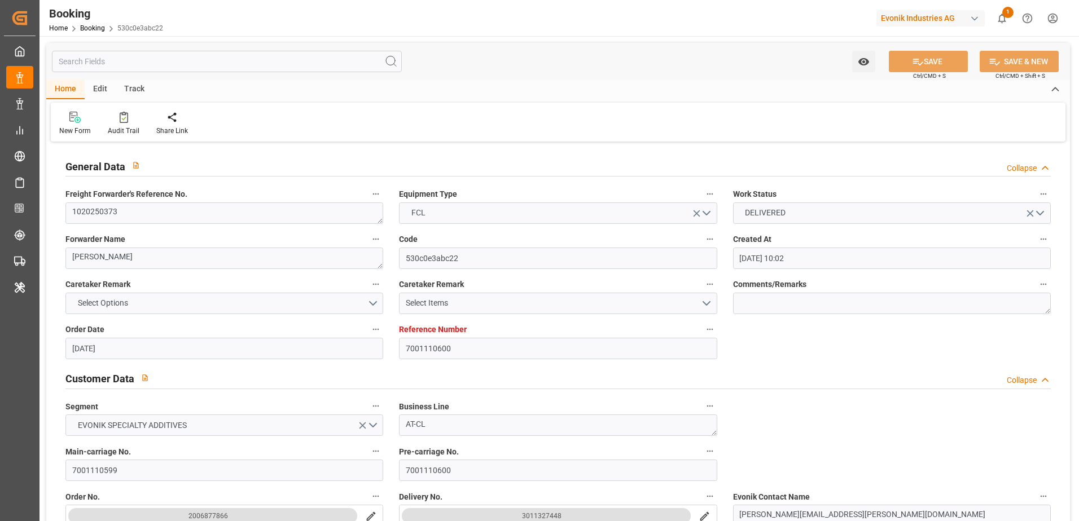
type input "11.06.2025 15:06"
type input "15.06.2025 12:00"
type input "16.06.2025 00:00"
type input "[DATE]"
type input "11.07.2025 08:58"
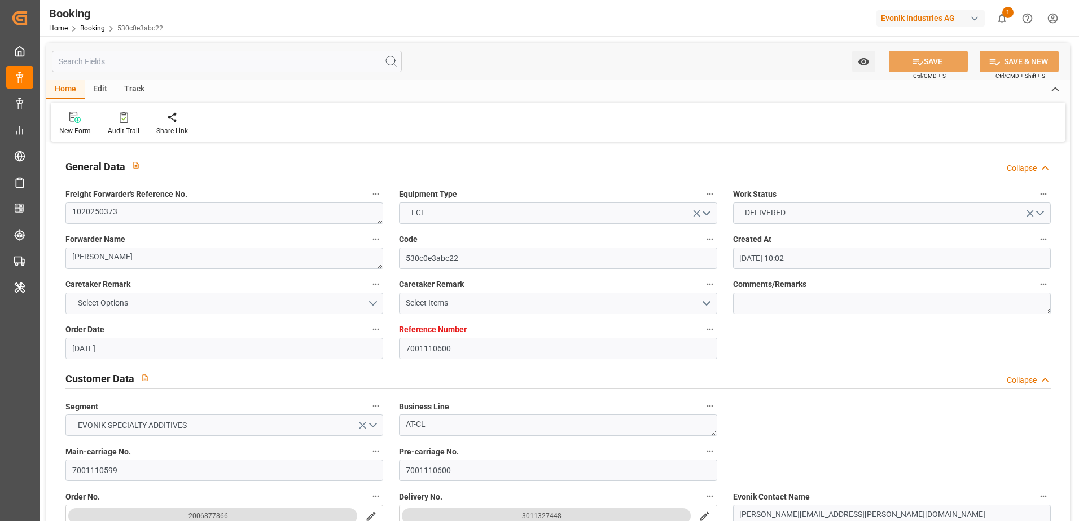
type input "[DATE]"
type input "22.04.2025 12:00"
type input "30.04.2025 00:01"
type input "01.05.2025 16:16"
type input "11.06.2025 12:00"
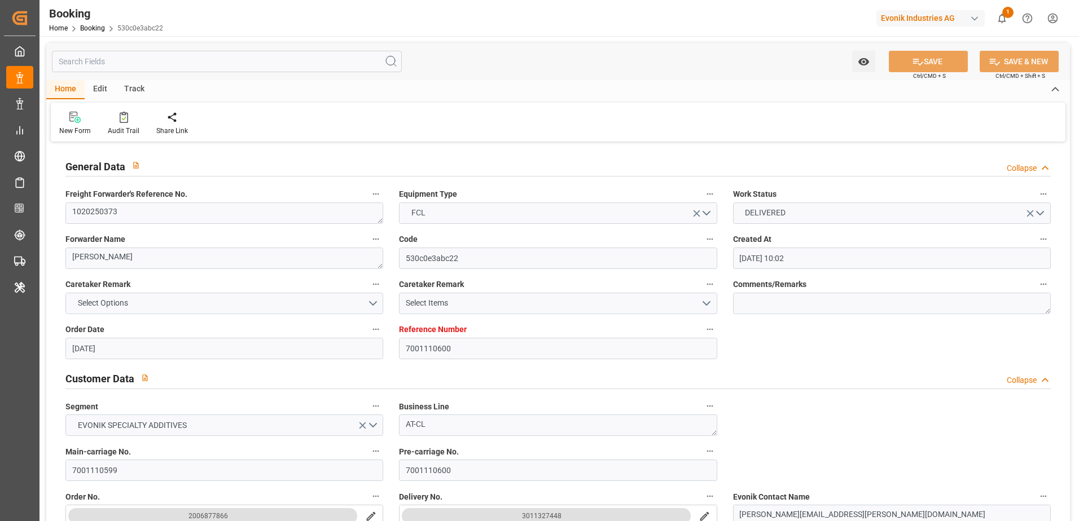
type input "11.06.2025 13:46"
type input "12.06.2025 05:55"
type input "12.06.2025 23:59"
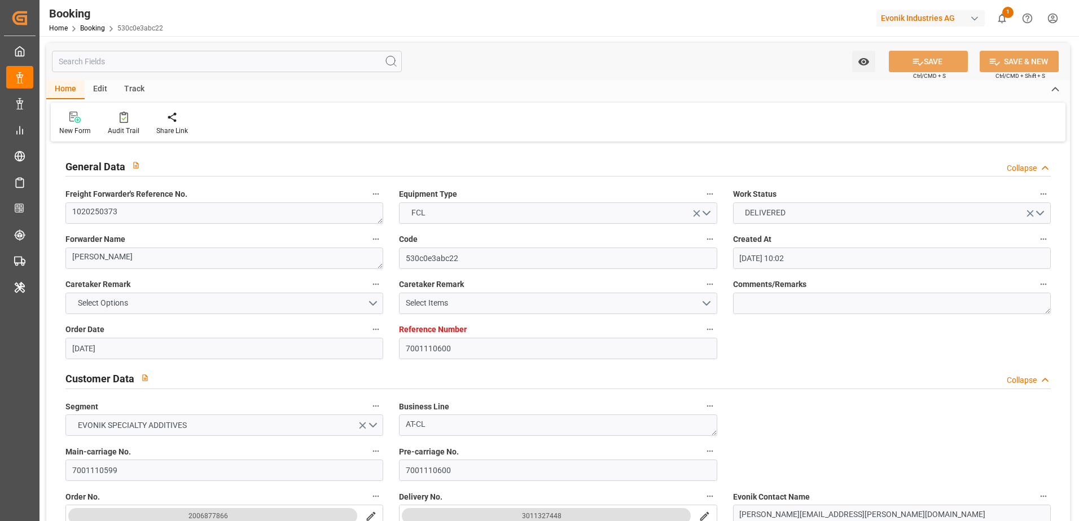
type input "15.06.2025 12:00"
type input "16.06.2025 23:59"
type input "16.06.2025 08:00"
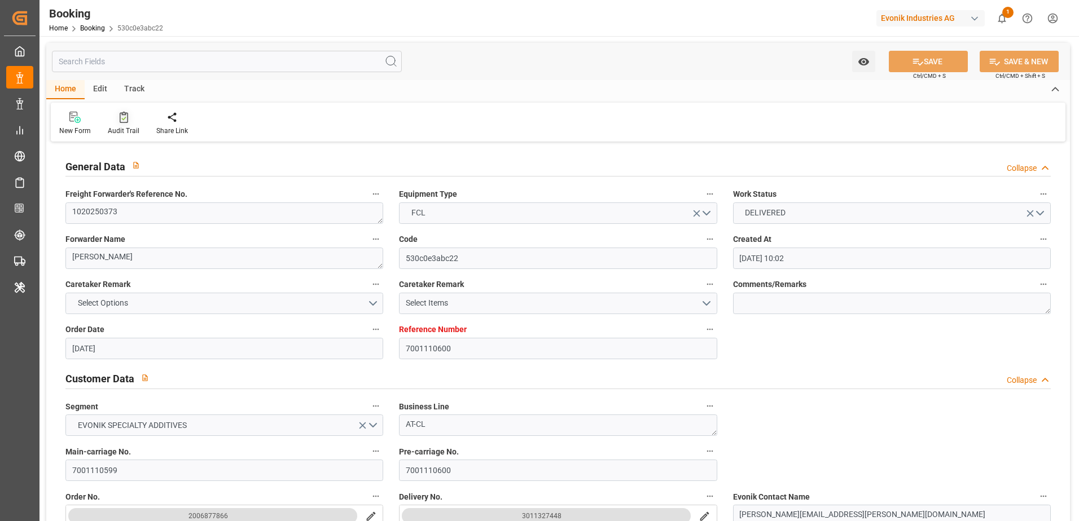
click at [126, 122] on icon at bounding box center [124, 117] width 8 height 11
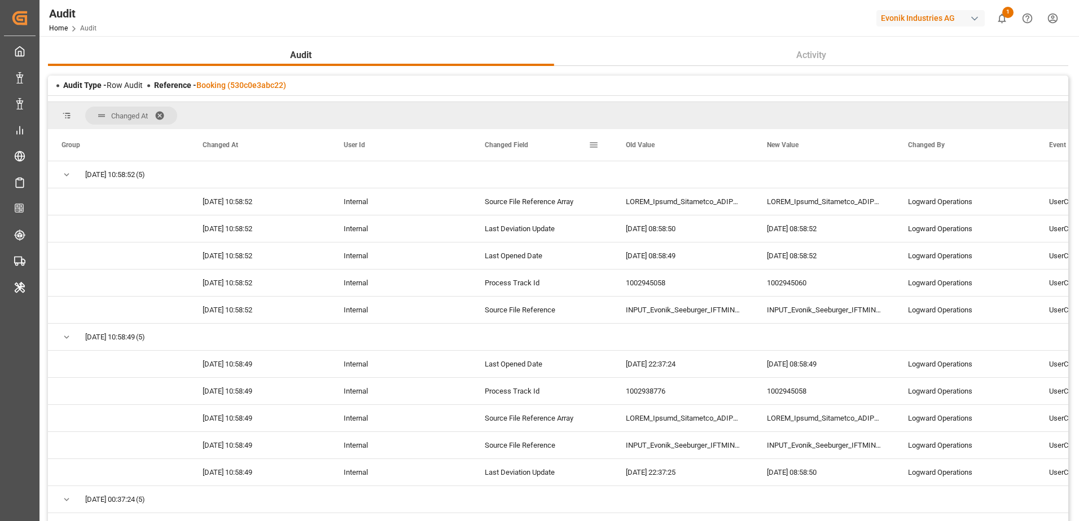
click at [512, 143] on span "Changed Field" at bounding box center [506, 145] width 43 height 8
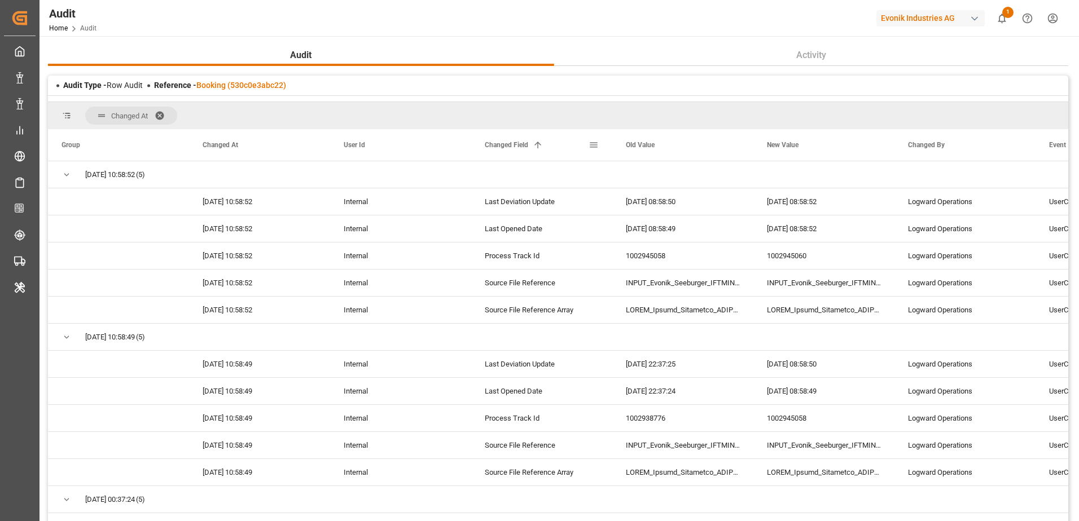
click at [512, 143] on span "Changed Field" at bounding box center [506, 145] width 43 height 8
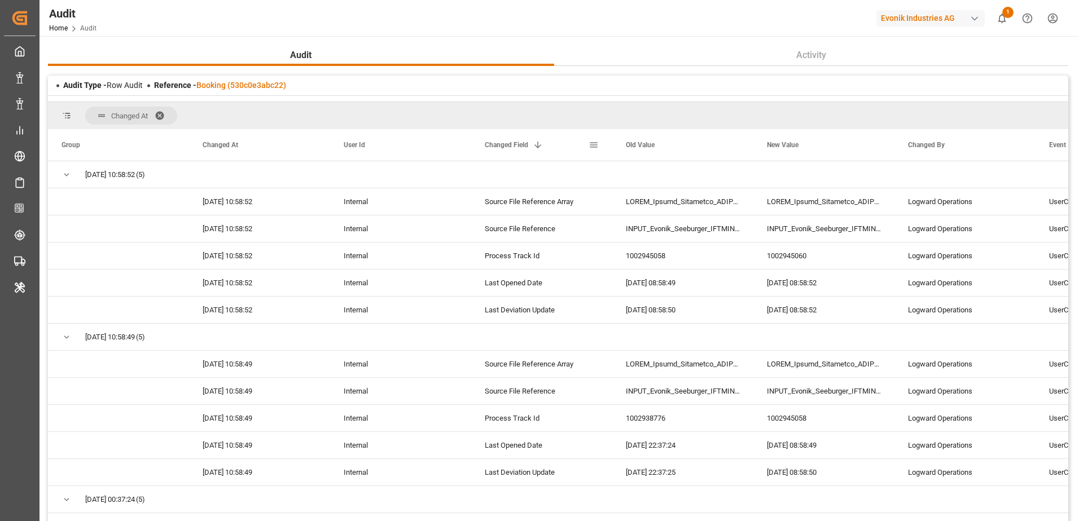
click at [593, 142] on span at bounding box center [593, 145] width 10 height 10
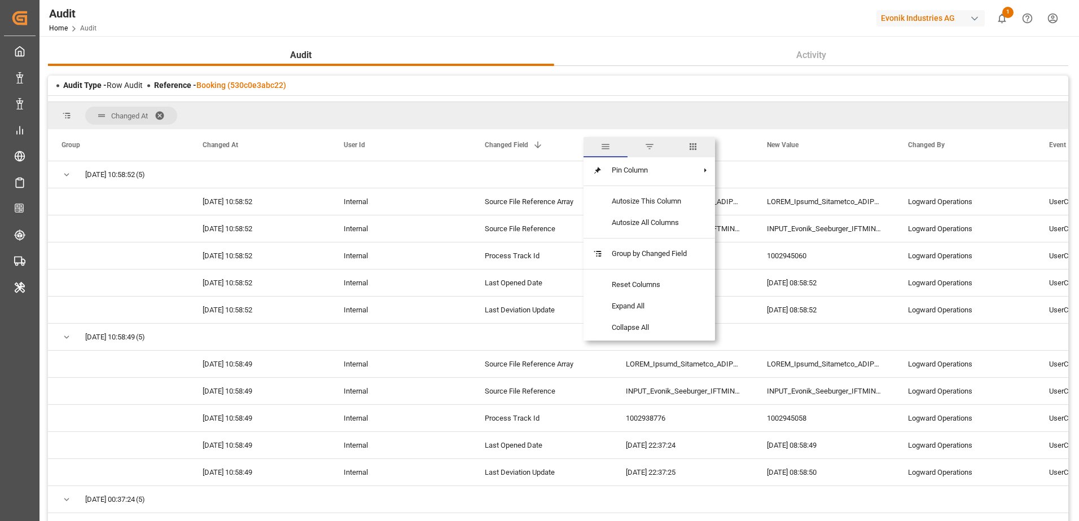
click at [656, 145] on span "filter" at bounding box center [649, 147] width 44 height 20
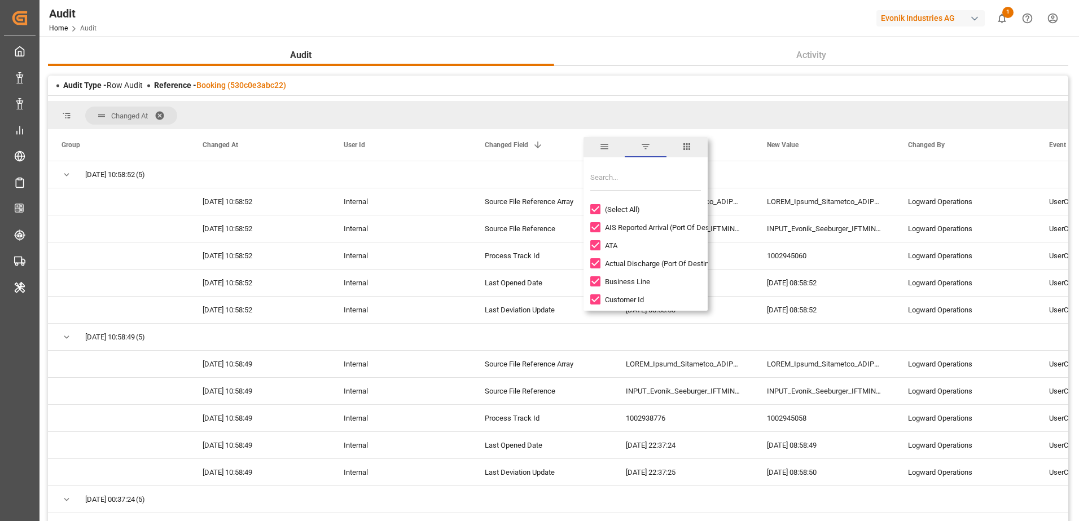
click at [626, 175] on input "Search filter values" at bounding box center [645, 180] width 111 height 23
type input "c"
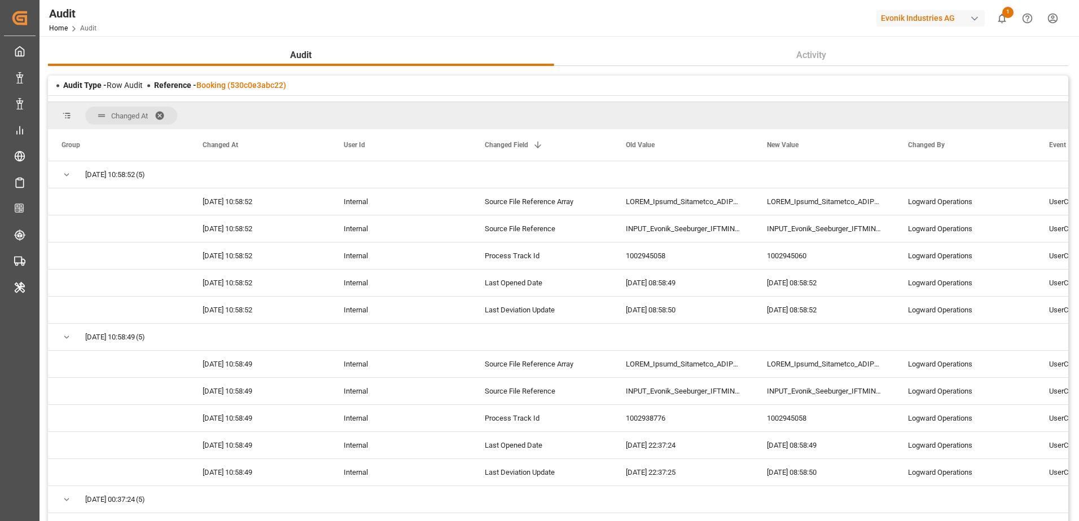
click at [612, 108] on div "Changed At" at bounding box center [558, 115] width 1020 height 27
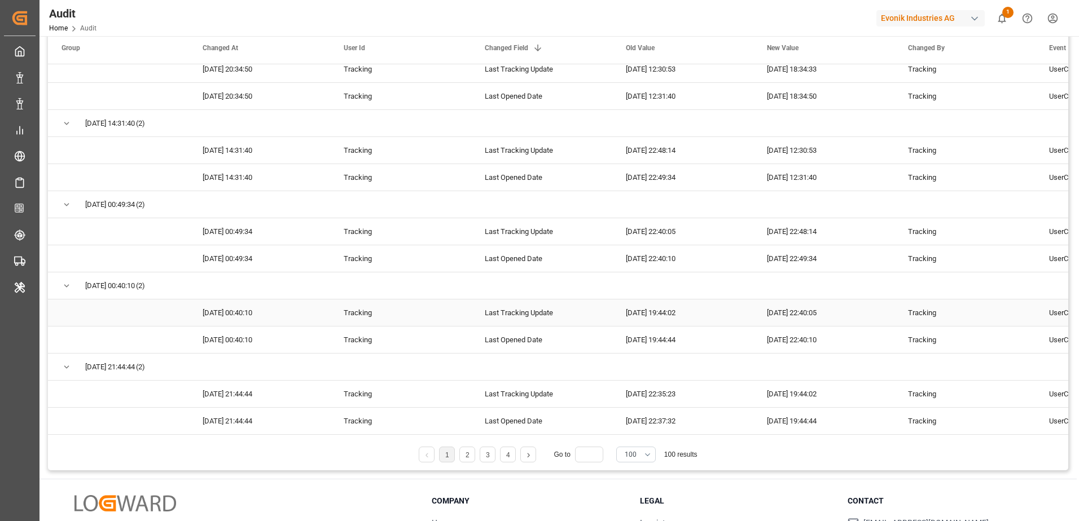
scroll to position [183, 0]
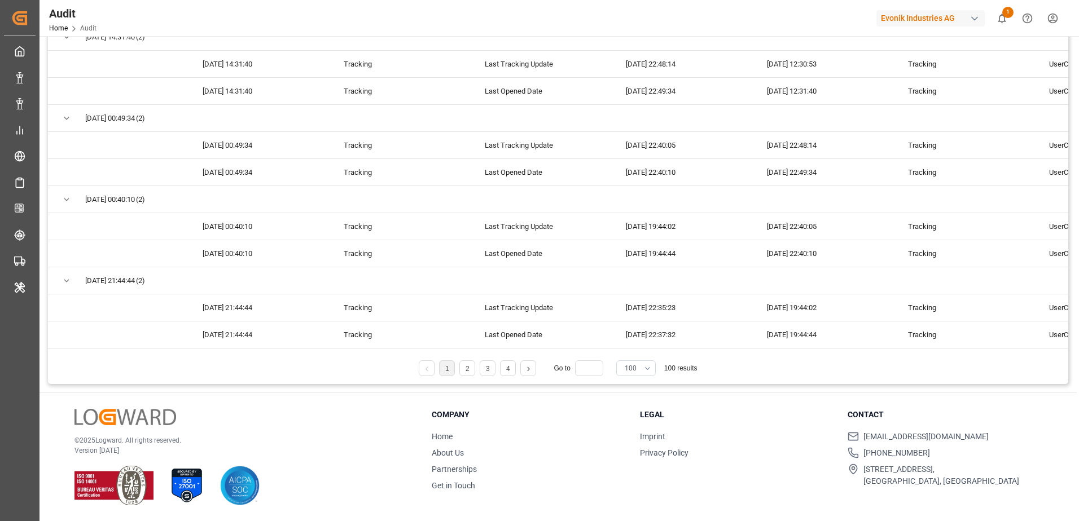
click at [643, 366] on button "100" at bounding box center [635, 368] width 39 height 16
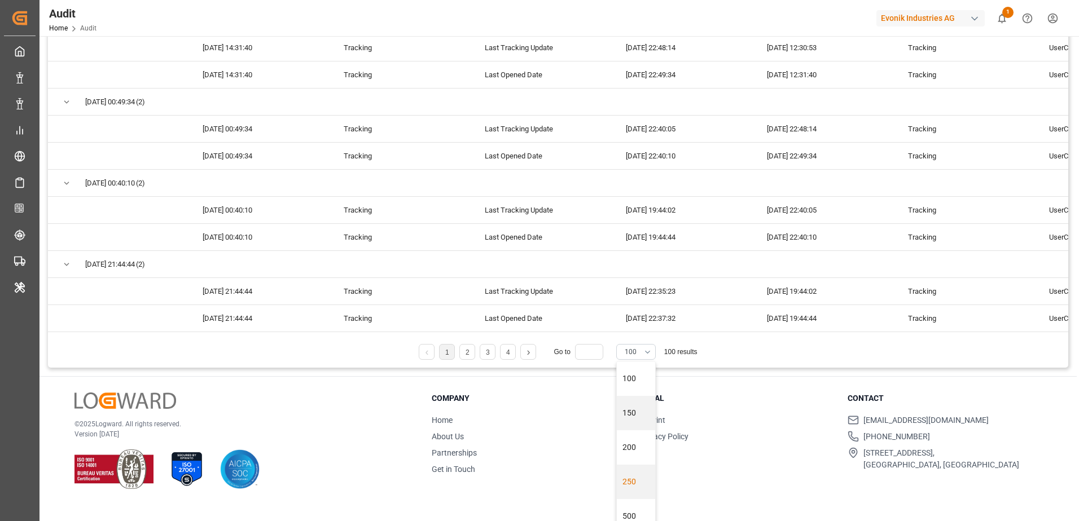
scroll to position [29, 0]
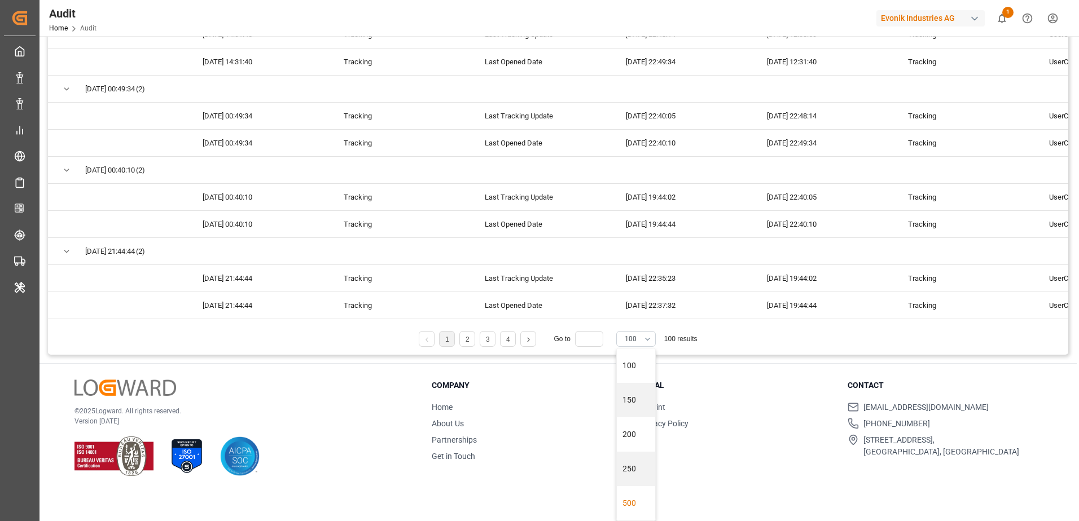
click at [639, 498] on div "500" at bounding box center [636, 503] width 38 height 34
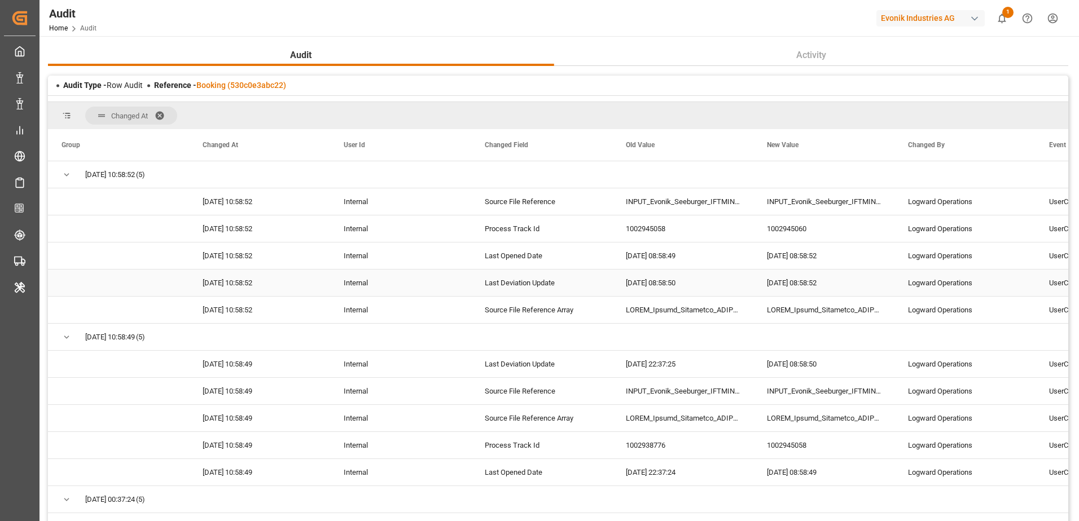
scroll to position [113, 0]
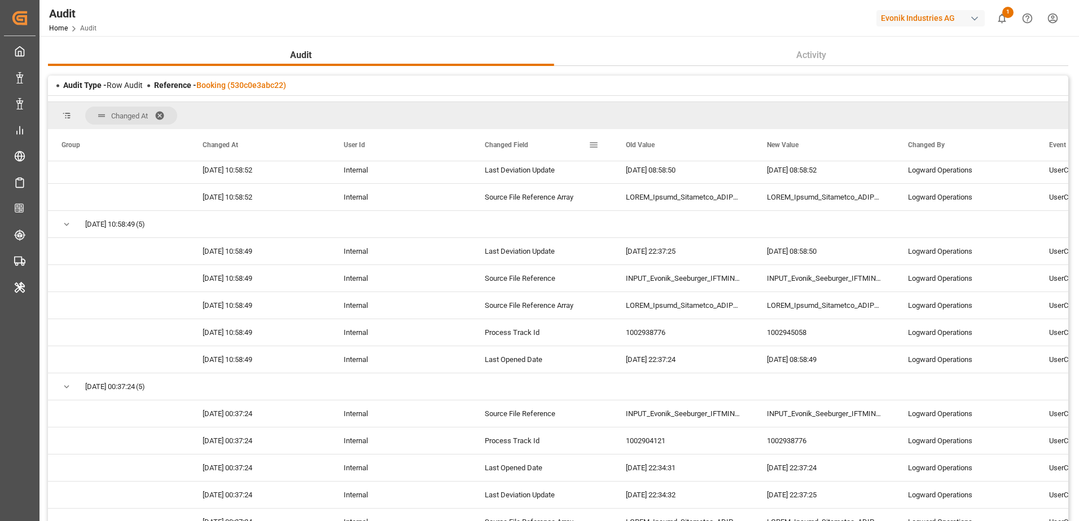
click at [591, 143] on span at bounding box center [593, 145] width 10 height 10
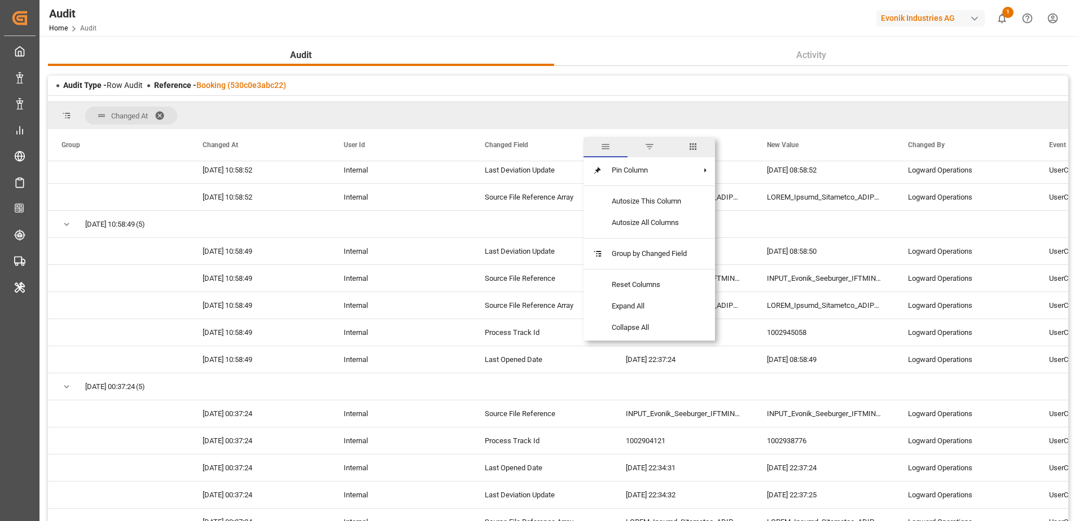
click at [654, 145] on span "filter" at bounding box center [649, 147] width 10 height 10
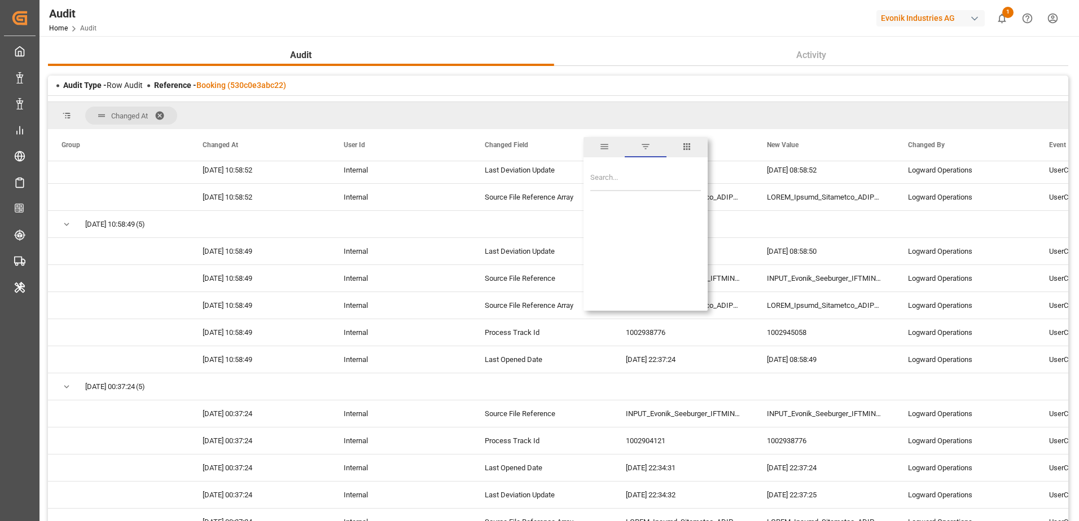
scroll to position [0, 0]
click at [595, 208] on input "checkbox" at bounding box center [595, 209] width 10 height 10
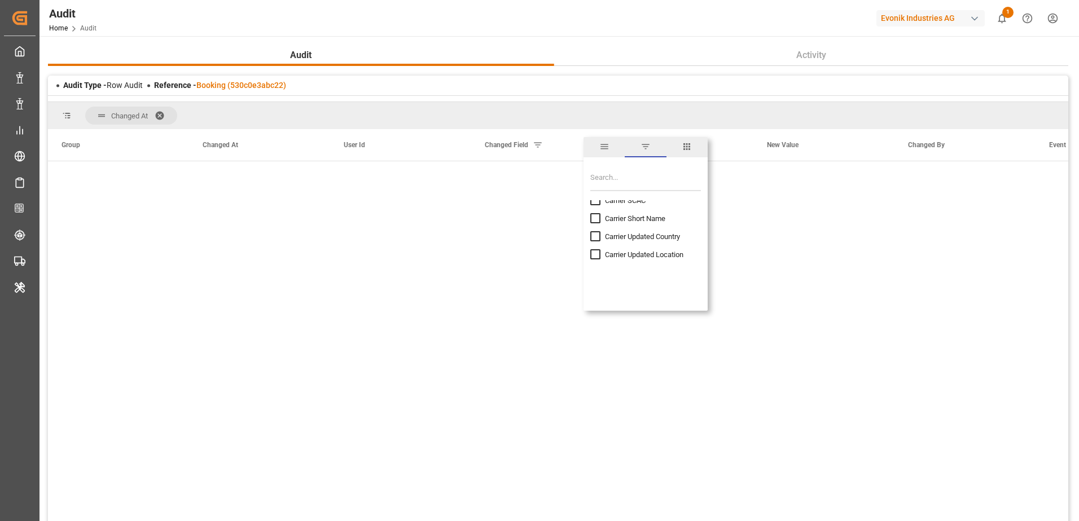
scroll to position [113, 0]
click at [595, 300] on div "Carrier Booking No." at bounding box center [645, 295] width 111 height 18
click at [595, 298] on input "checkbox" at bounding box center [595, 295] width 10 height 10
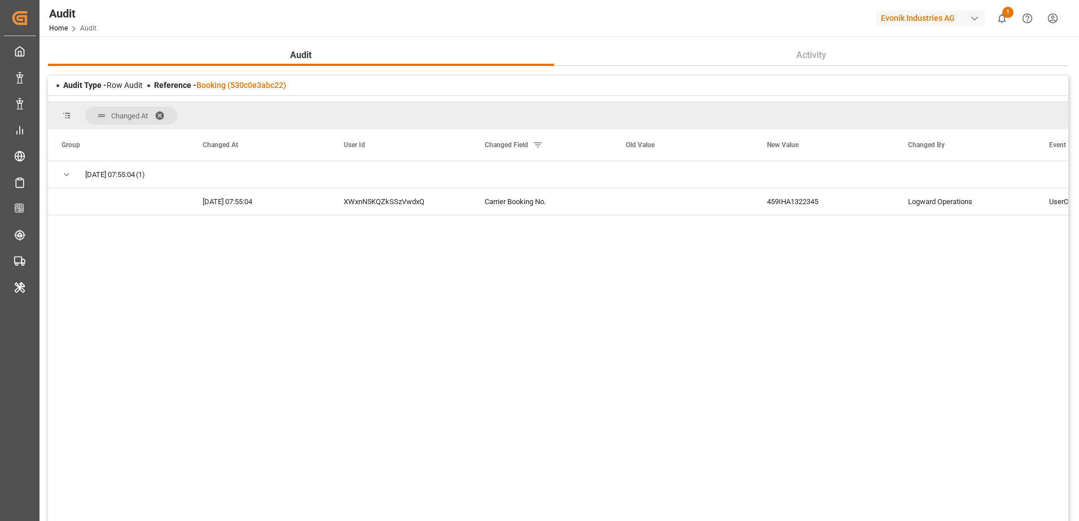
click at [488, 289] on div "24.04.2025 07:55:04 (1) 24.04.2025 07:55:04 XWxnN5KQZkSSzVwdxQ Carrier Booking …" at bounding box center [558, 348] width 1020 height 375
click at [653, 398] on div "24.04.2025 07:55:04 (1) 24.04.2025 07:55:04 XWxnN5KQZkSSzVwdxQ Carrier Booking …" at bounding box center [558, 348] width 1020 height 375
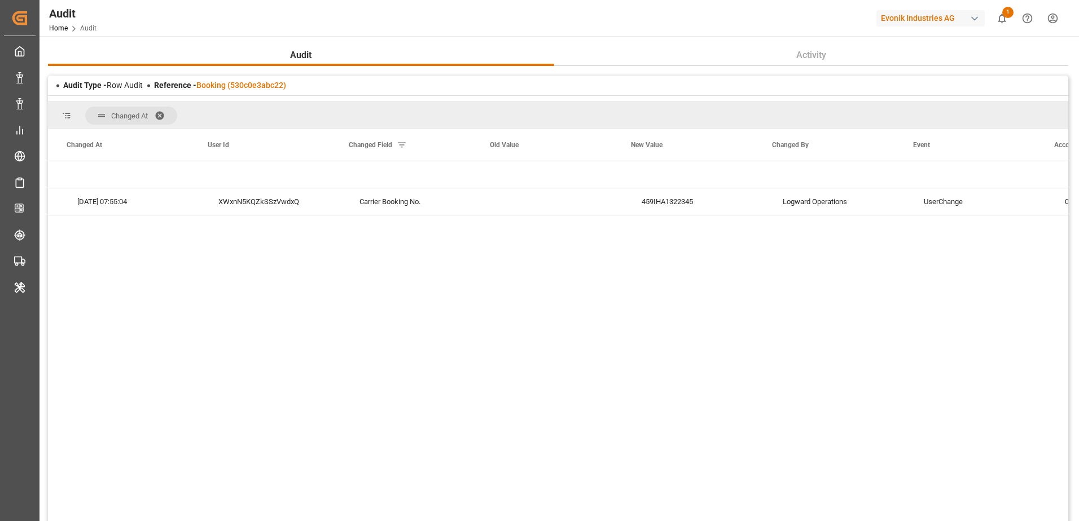
scroll to position [0, 0]
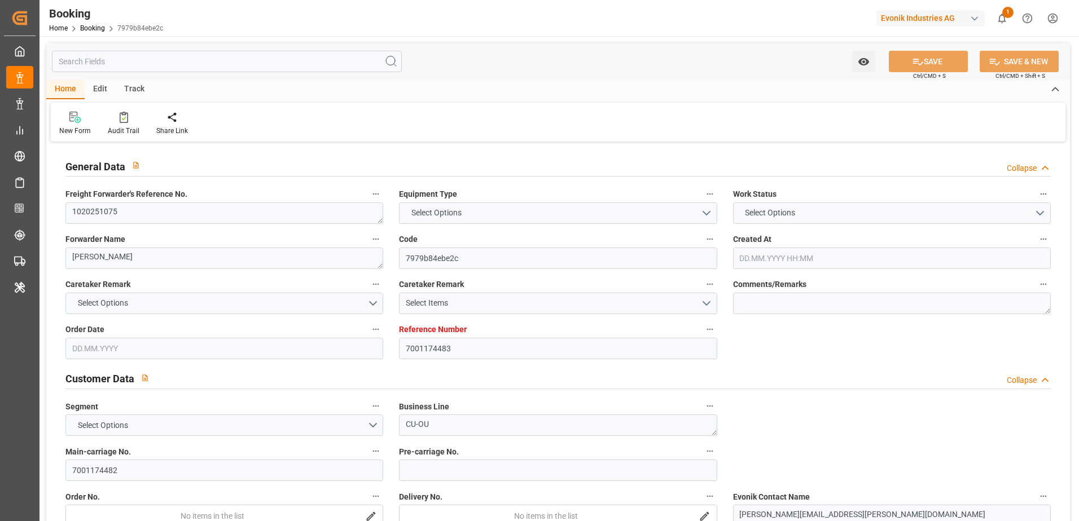
type input "7001174483"
type input "9632167"
type input "Hapag [PERSON_NAME]"
type input "Hapag [PERSON_NAME] Aktiengesellschaft"
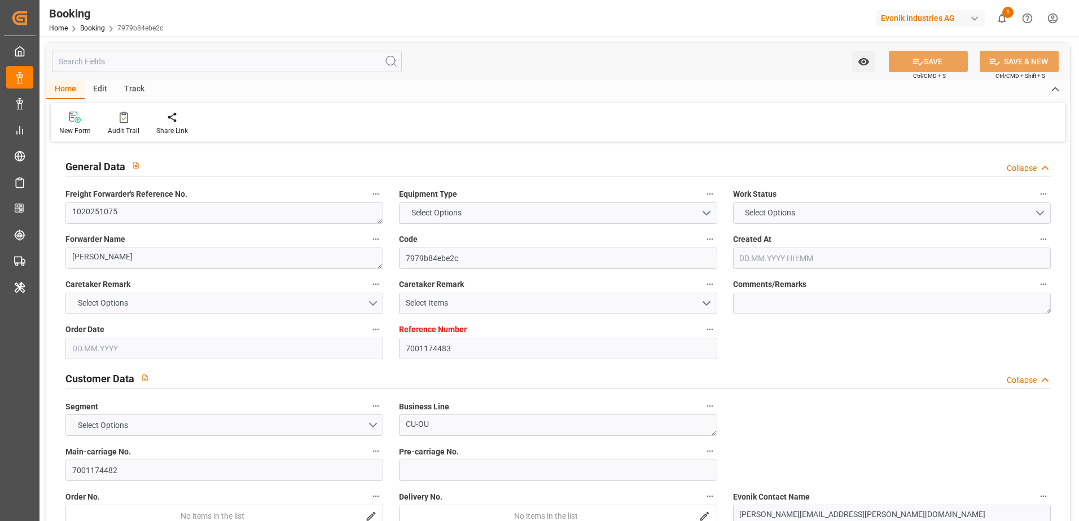
type input "NLRTM"
type input "KRPUS"
type input "CNSHG"
type input "0"
type input "NLRTM"
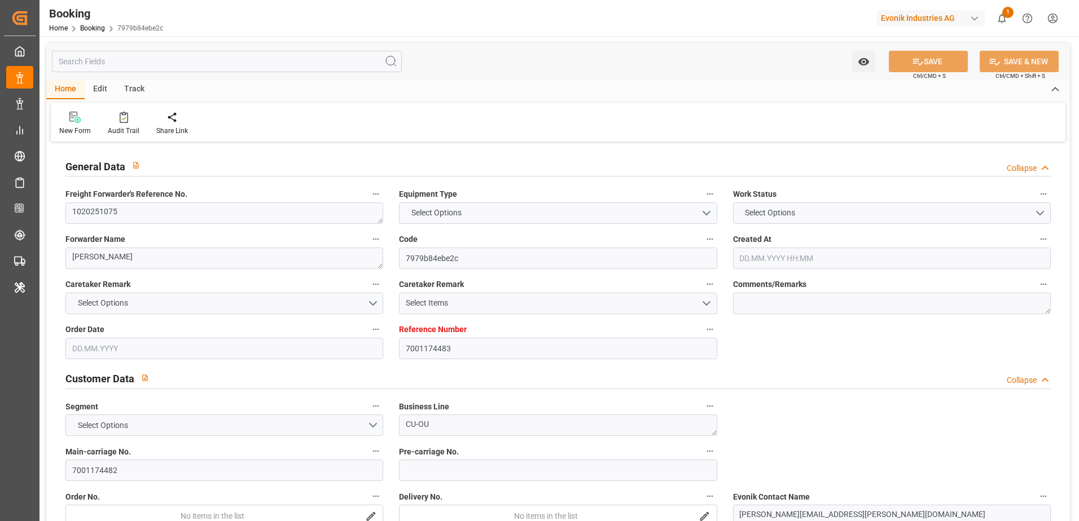
type input "KRPUS"
type input "9289922"
type input "[DATE] 07:03"
type input "[DATE]"
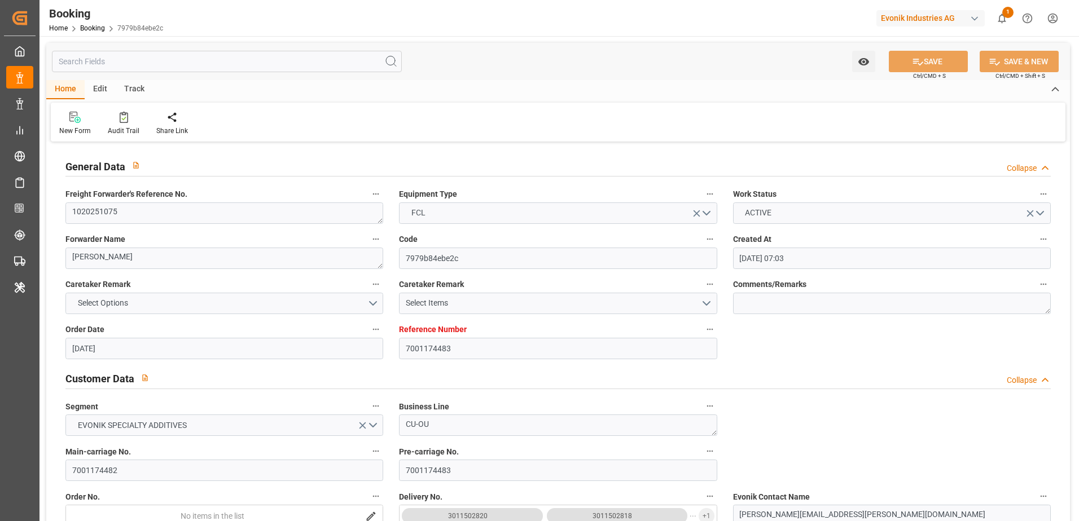
type input "[DATE]"
type input "[DATE] 00:00"
type input "[DATE] 01:00"
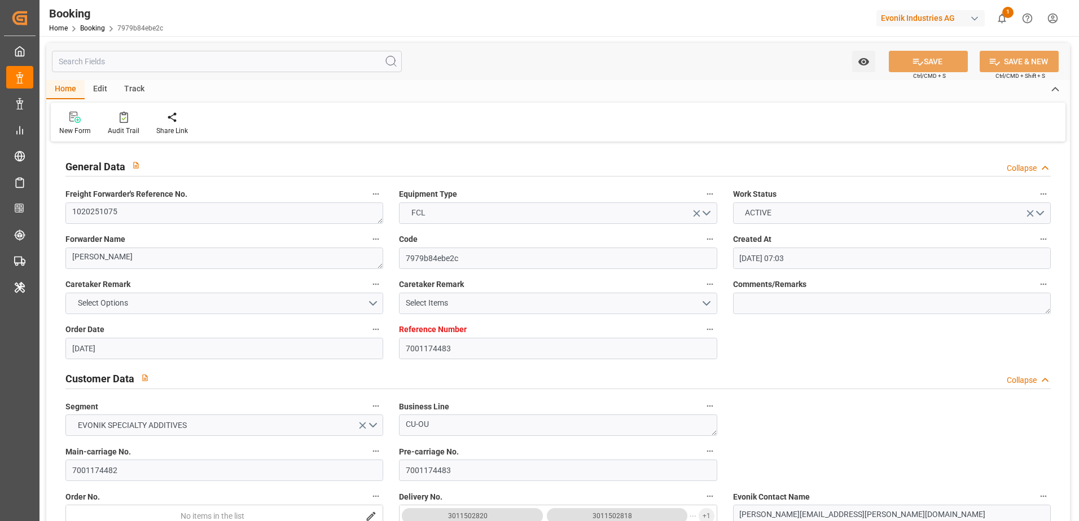
type input "[DATE] 00:00"
type input "[DATE] 03:48"
type input "[DATE] 16:22"
type input "[DATE] 20:00"
type input "[DATE] 00:00"
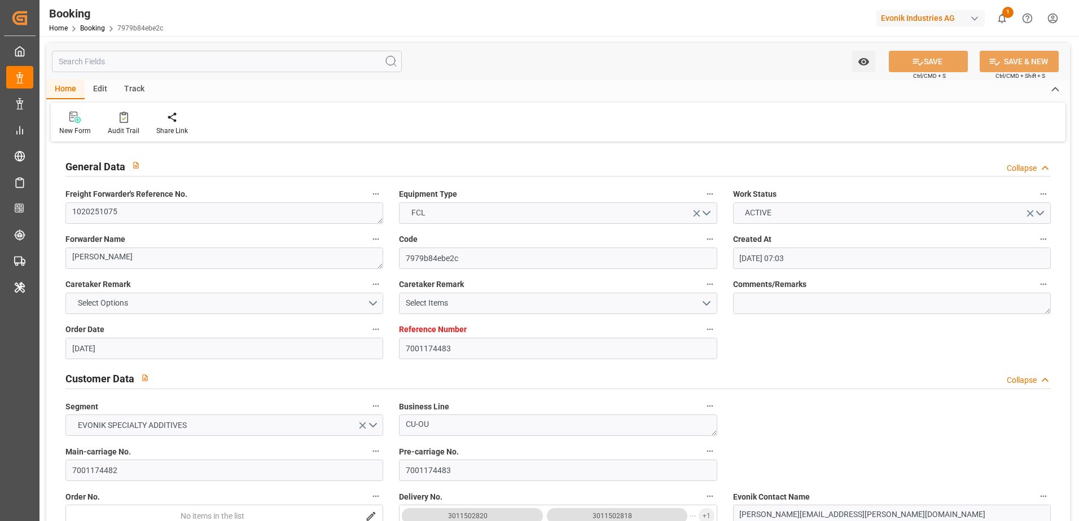
type input "[DATE] 16:00"
type input "[DATE] 00:00"
type input "[DATE] 01:00"
type input "[DATE] 00:00"
type input "[DATE]"
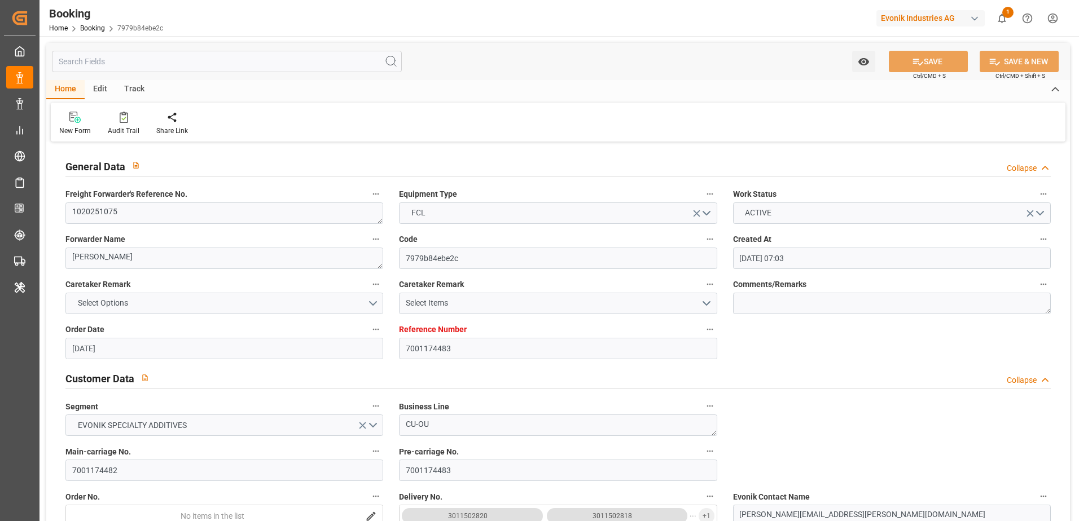
type input "[DATE] 08:12"
type input "[DATE]"
type input "[DATE] 12:27"
type input "[DATE] 15:00"
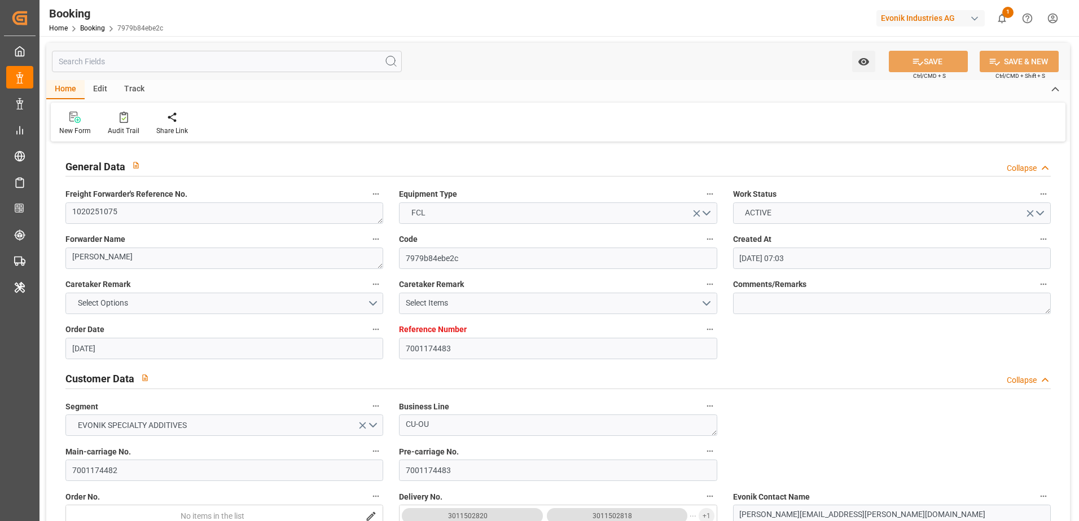
type input "[DATE] 15:00"
type input "[DATE] 07:30"
type input "[DATE] 23:25"
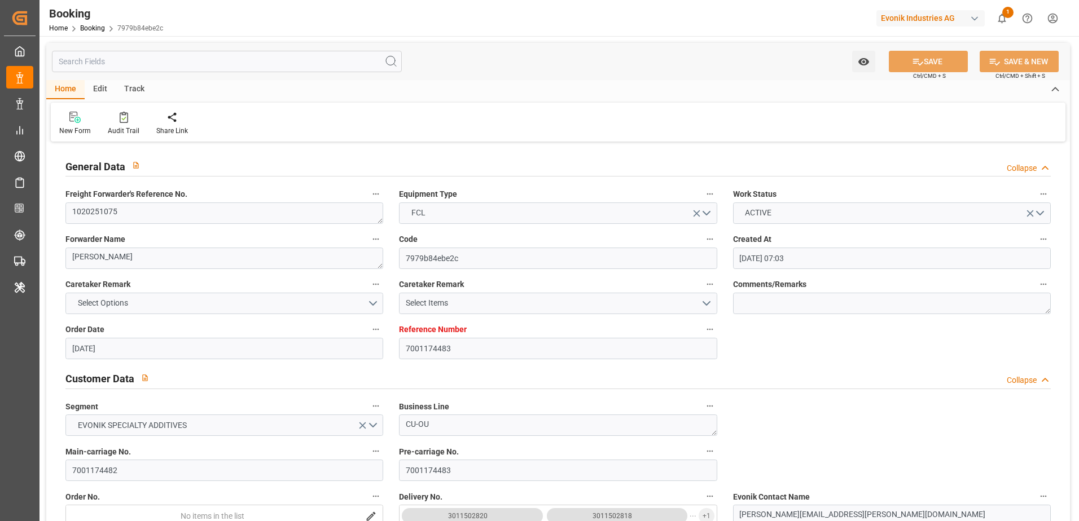
type input "[DATE] 01:00"
type input "[DATE] 05:13"
type input "[DATE] 16:00"
type input "[DATE] 00:57"
type input "[DATE] 12:00"
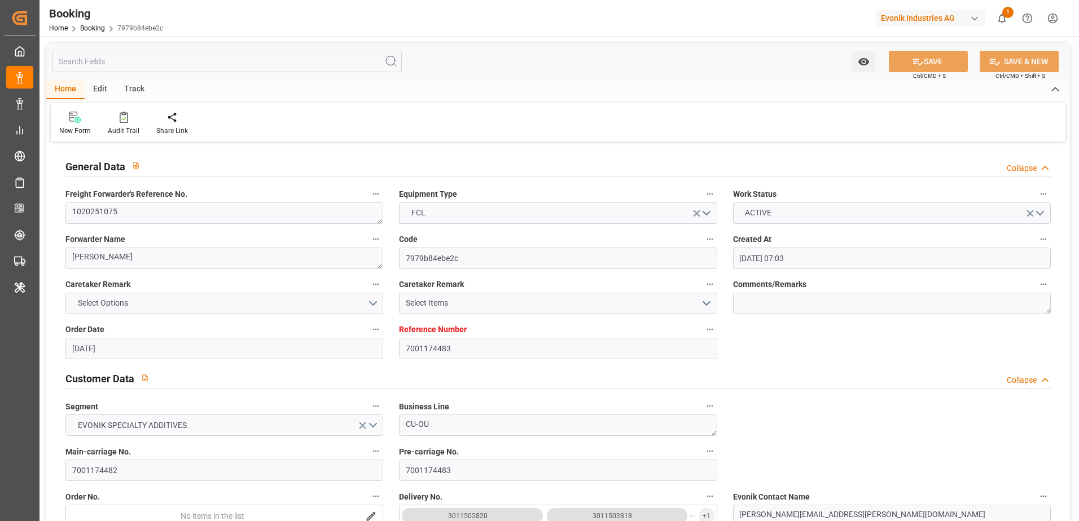
type input "[DATE] 12:00"
type input "[DATE] 01:00"
type input "[DATE] 20:00"
type input "[DATE] 09:33"
type input "[DATE] 12:00"
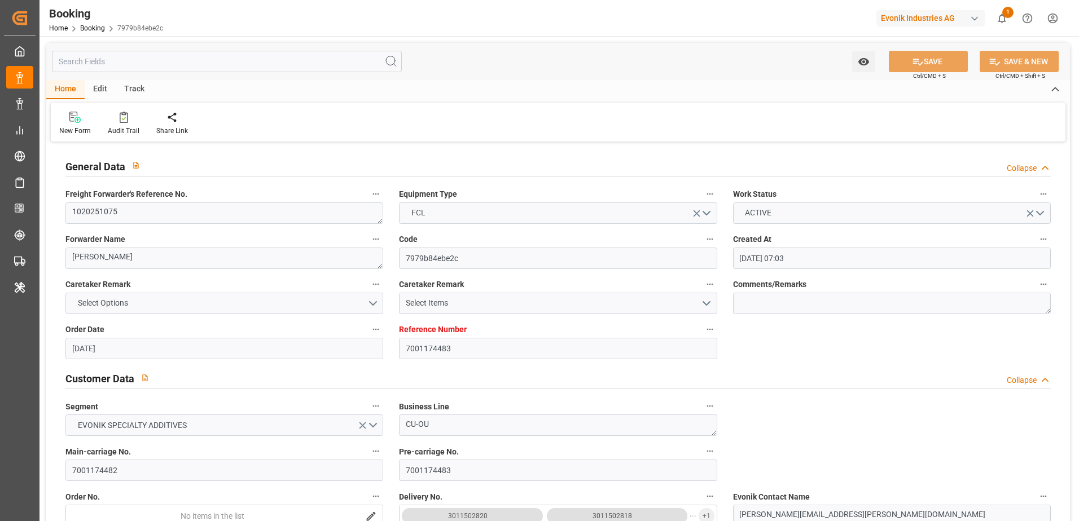
type input "[DATE] 12:00"
type input "[DATE] 09:33"
click at [131, 126] on div "Audit Trail" at bounding box center [124, 131] width 32 height 10
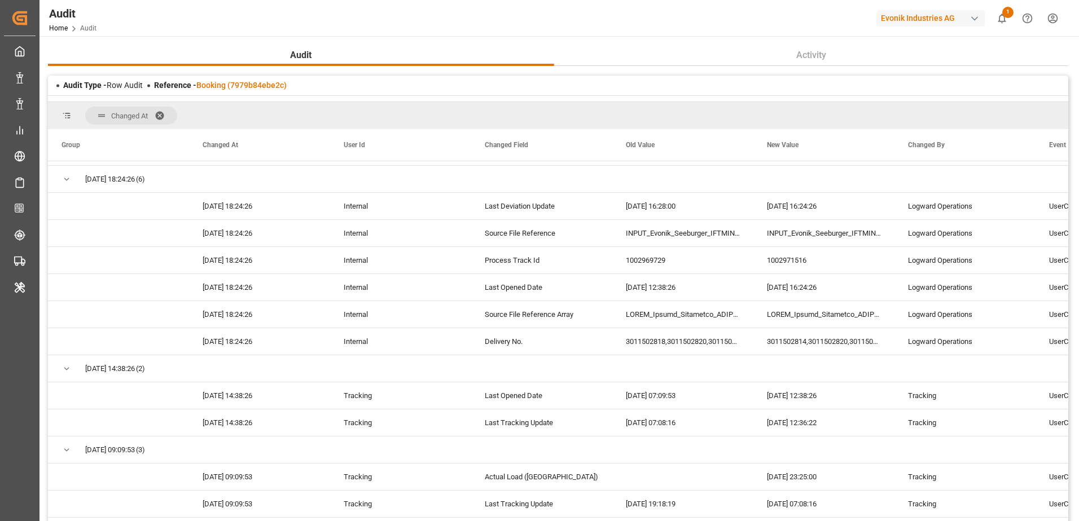
scroll to position [11395, 0]
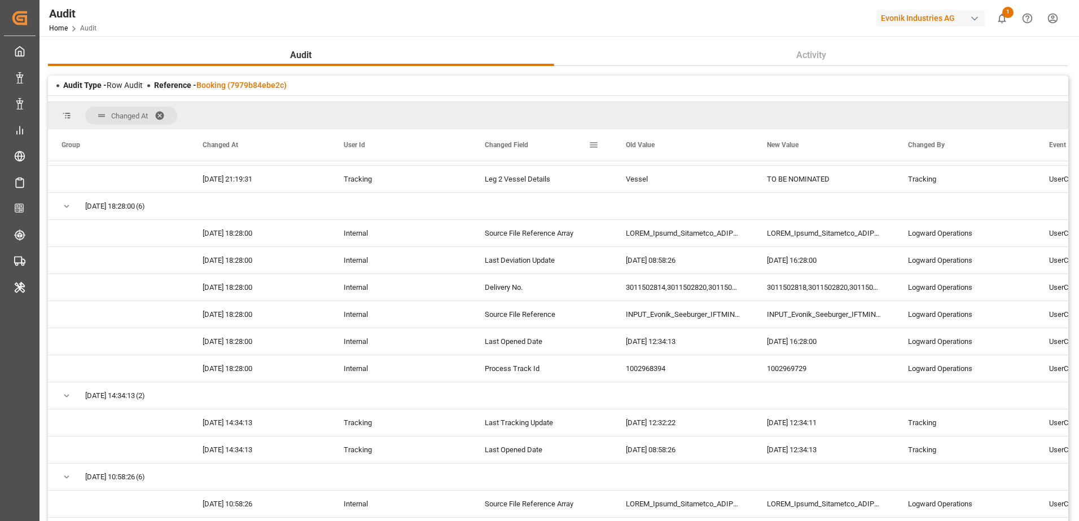
click at [593, 143] on span at bounding box center [593, 145] width 10 height 10
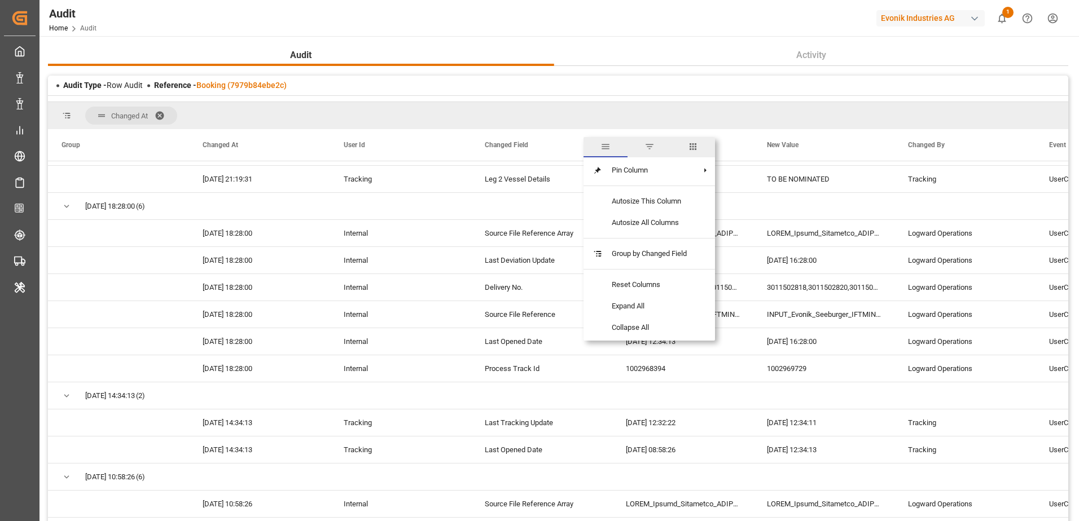
click at [648, 148] on span "filter" at bounding box center [649, 147] width 10 height 10
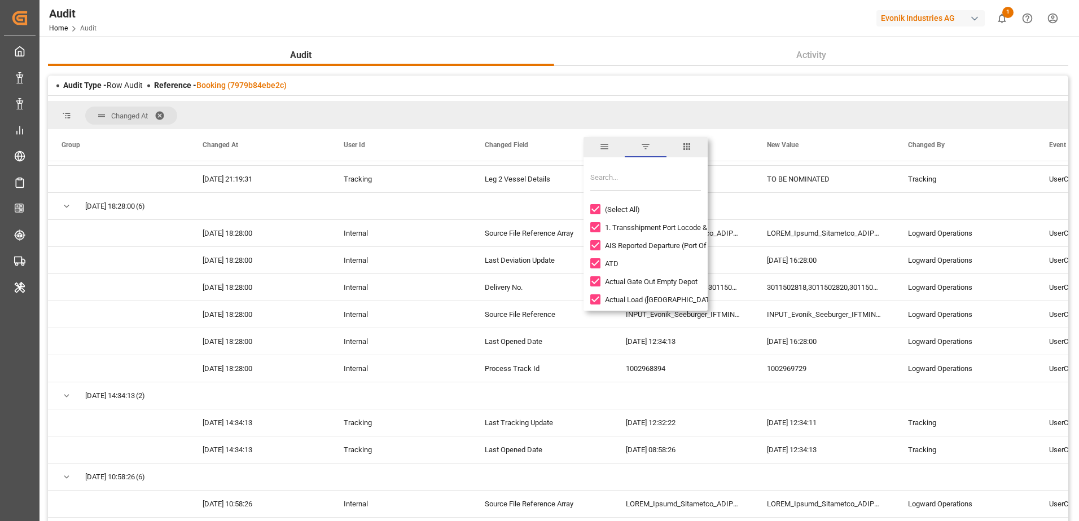
click at [596, 208] on input "checkbox" at bounding box center [595, 209] width 10 height 10
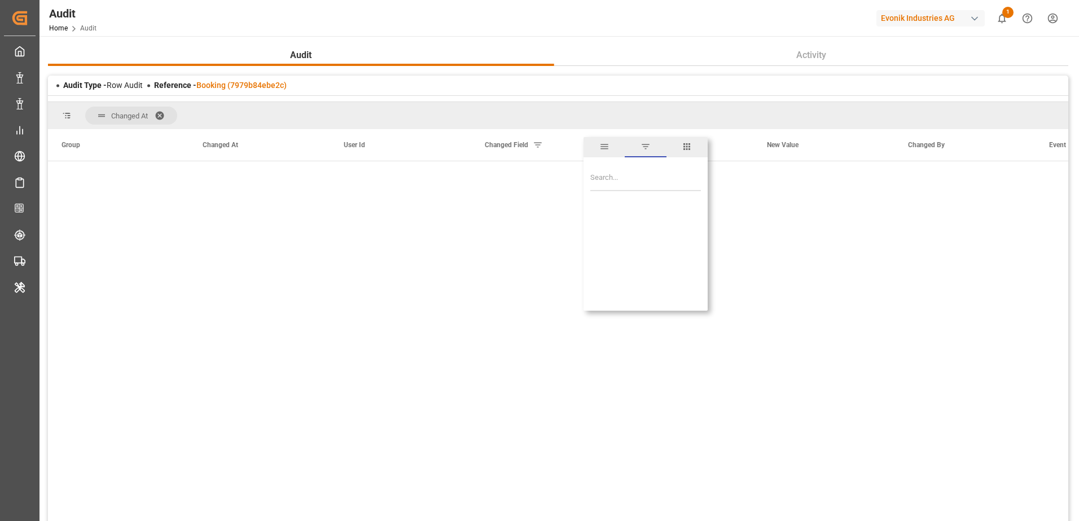
scroll to position [0, 0]
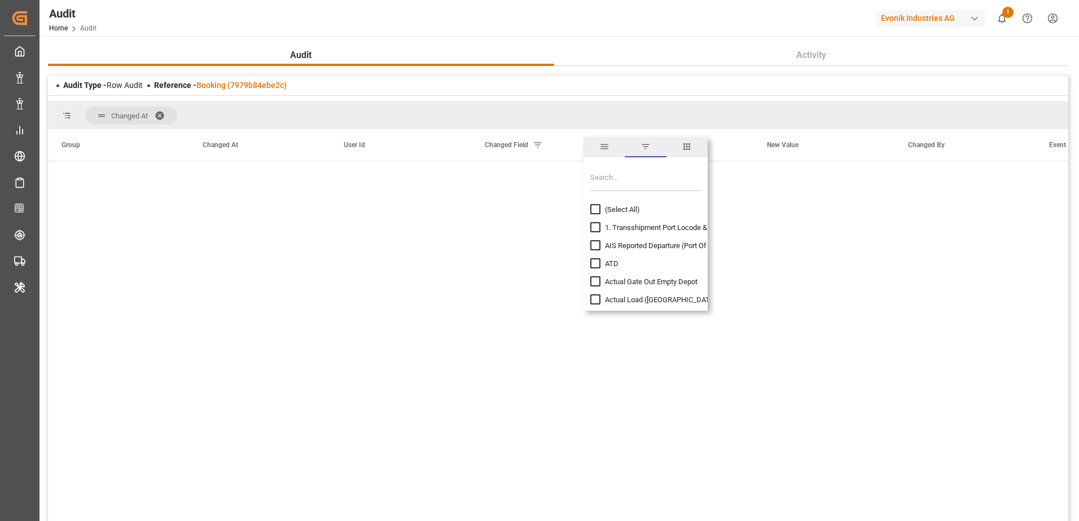
click at [595, 210] on input "checkbox" at bounding box center [595, 209] width 10 height 10
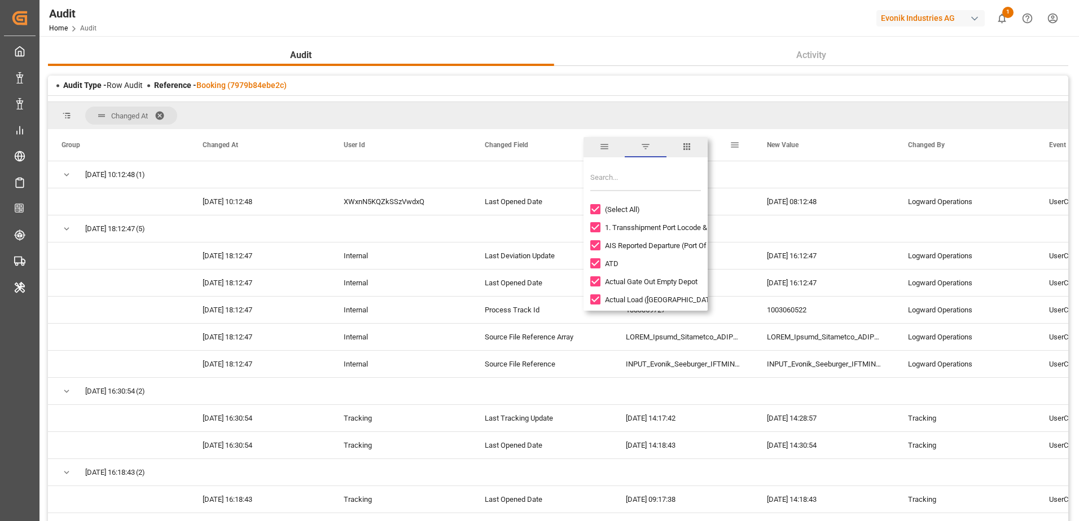
click at [738, 138] on div "Old Value" at bounding box center [683, 145] width 114 height 32
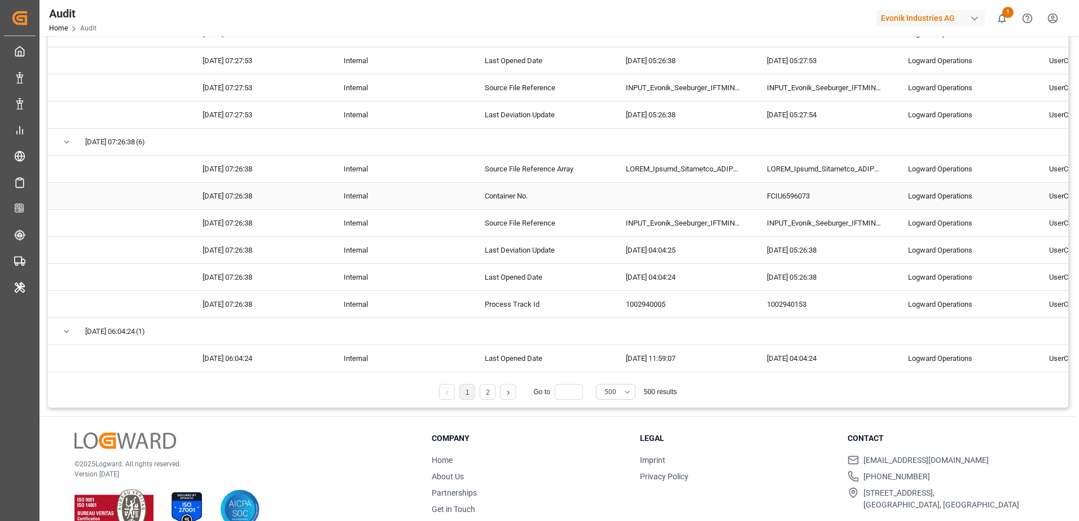
scroll to position [183, 0]
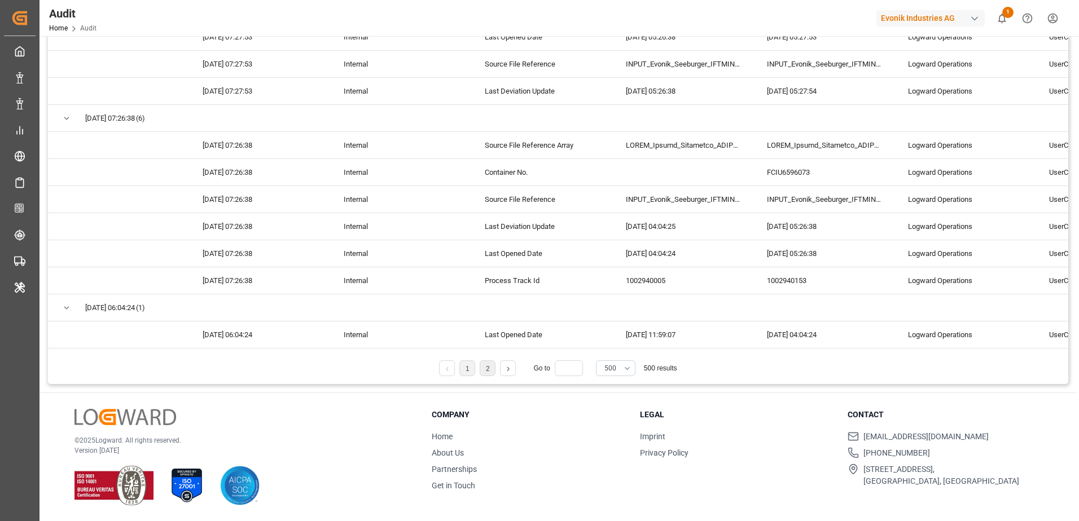
click at [487, 366] on link "2" at bounding box center [488, 369] width 4 height 8
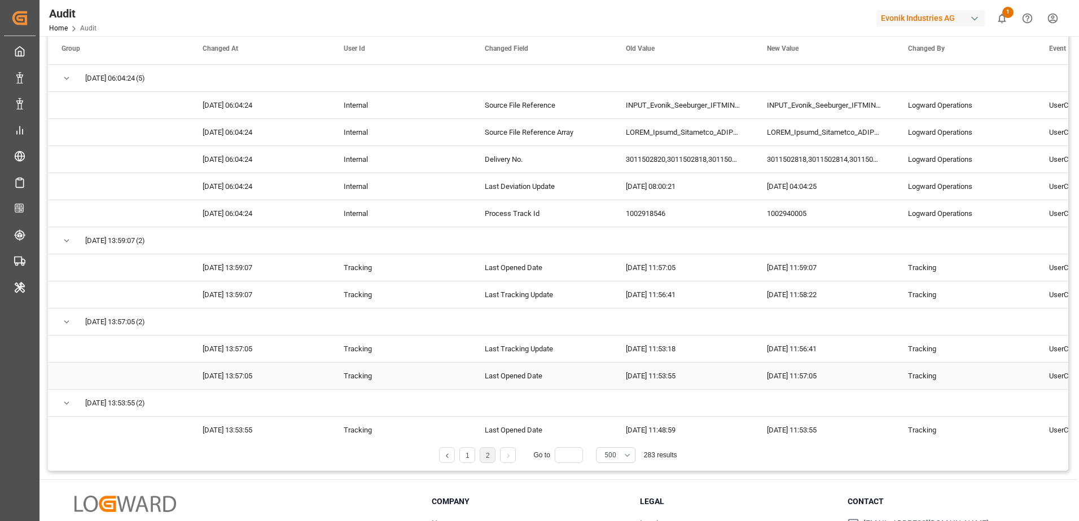
scroll to position [0, 0]
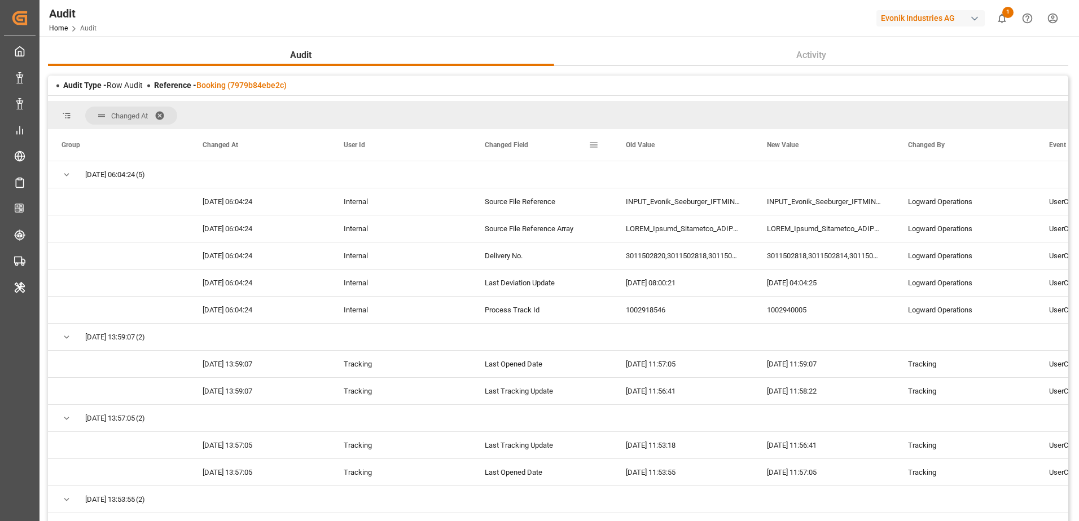
click at [599, 140] on div "Changed Field" at bounding box center [541, 145] width 141 height 32
click at [596, 145] on span at bounding box center [593, 145] width 10 height 10
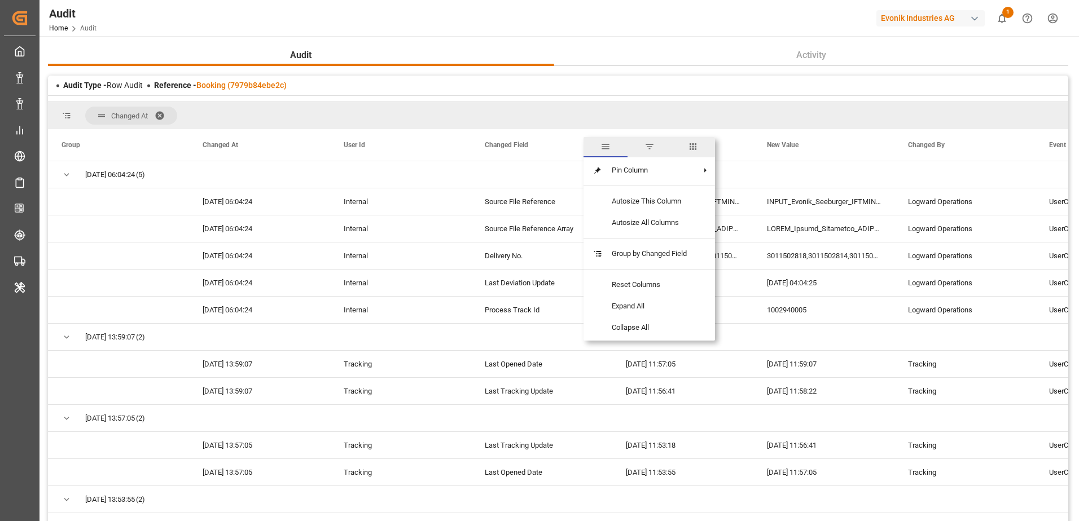
click at [650, 147] on span "filter" at bounding box center [649, 147] width 10 height 10
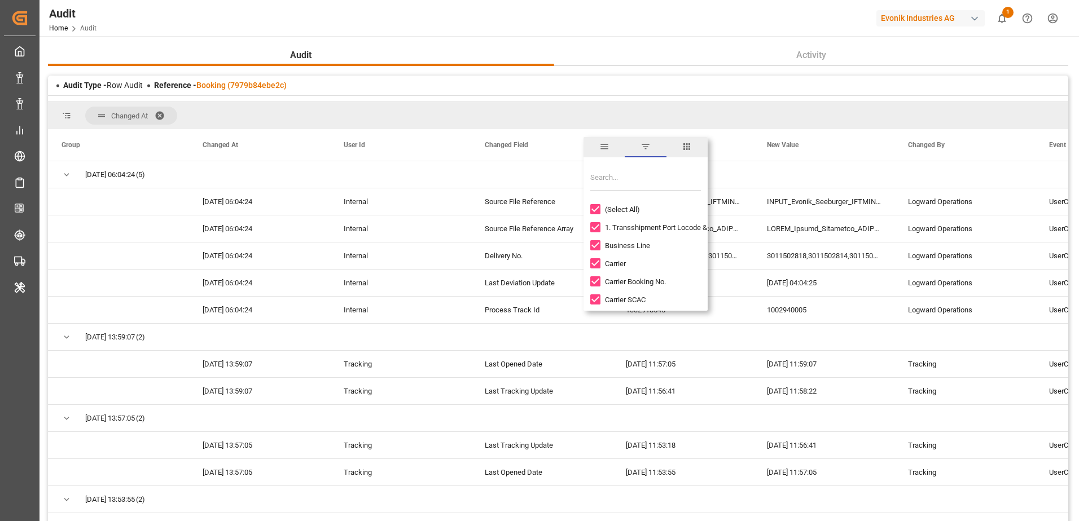
click at [594, 205] on input "checkbox" at bounding box center [595, 209] width 10 height 10
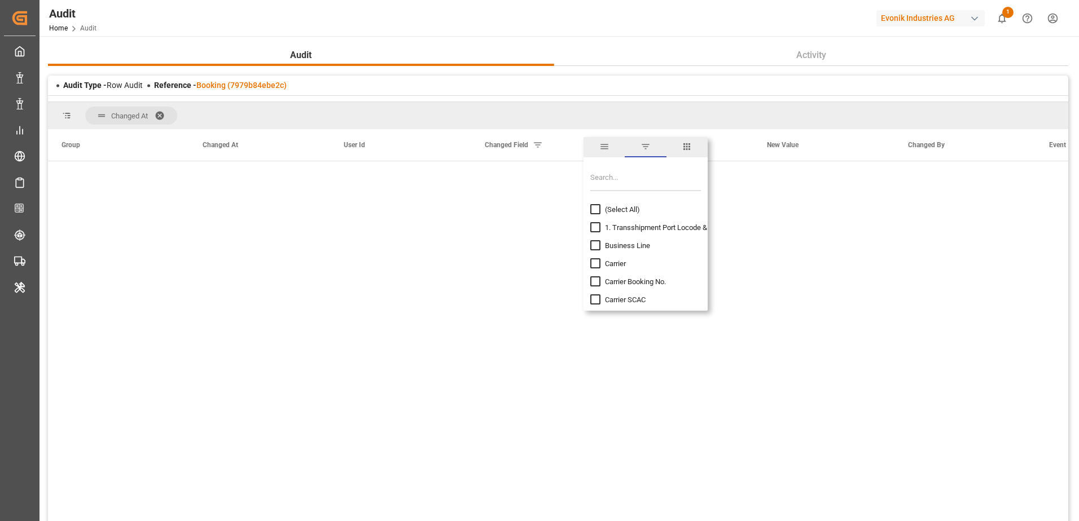
click at [596, 280] on input "checkbox" at bounding box center [595, 281] width 10 height 10
click at [520, 294] on div "[DATE] 12:16:05 (1) [DATE] 12:16:05 0036N0000052qfNQAQ Carrier Booking No. 1110…" at bounding box center [558, 348] width 1020 height 375
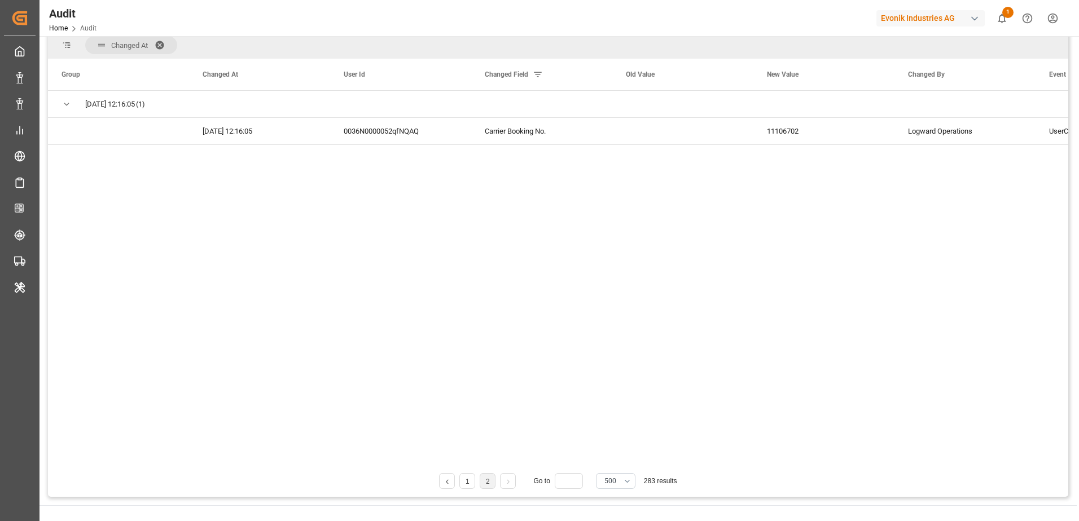
click at [452, 244] on div "[DATE] 12:16:05 (1) [DATE] 12:16:05 0036N0000052qfNQAQ Carrier Booking No. 1110…" at bounding box center [558, 278] width 1020 height 375
